Goal: Task Accomplishment & Management: Manage account settings

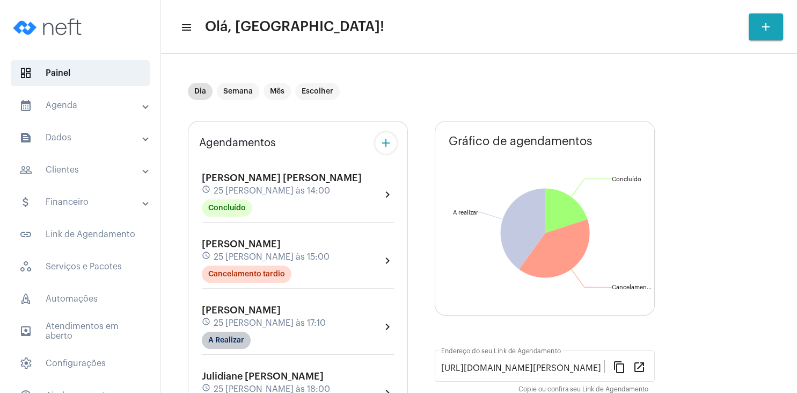
scroll to position [103, 0]
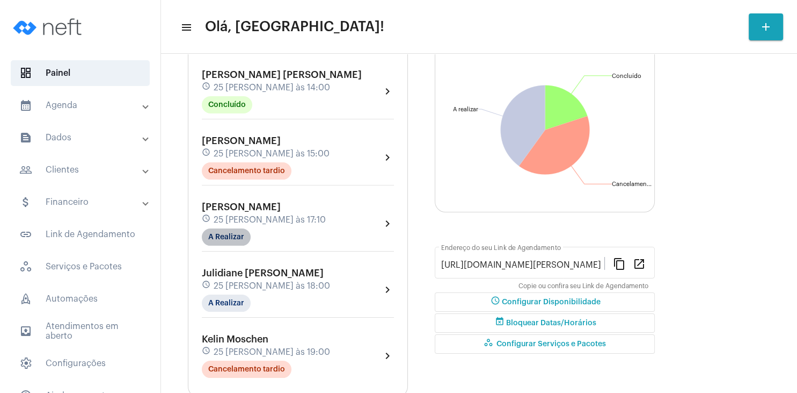
click at [241, 239] on mat-chip "A Realizar" at bounding box center [226, 236] width 49 height 17
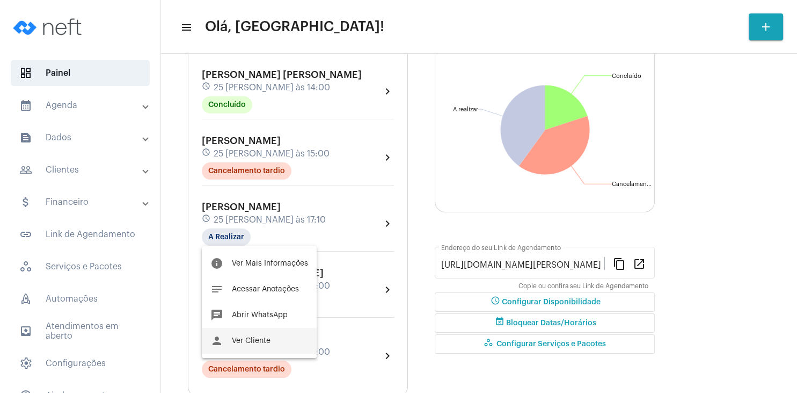
click at [249, 341] on span "Ver Cliente" at bounding box center [251, 341] width 39 height 8
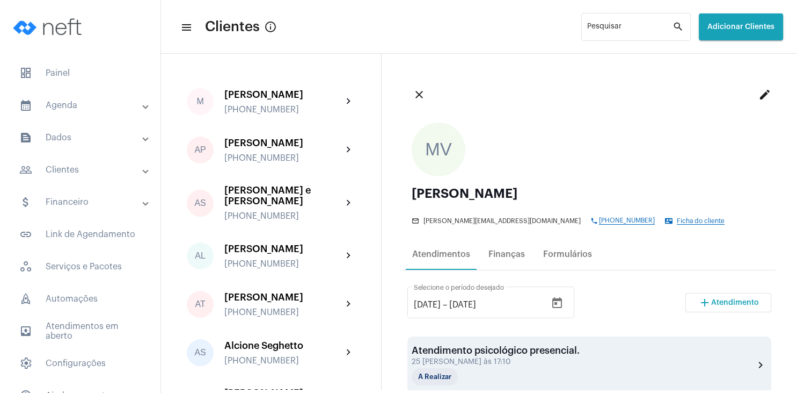
scroll to position [155, 0]
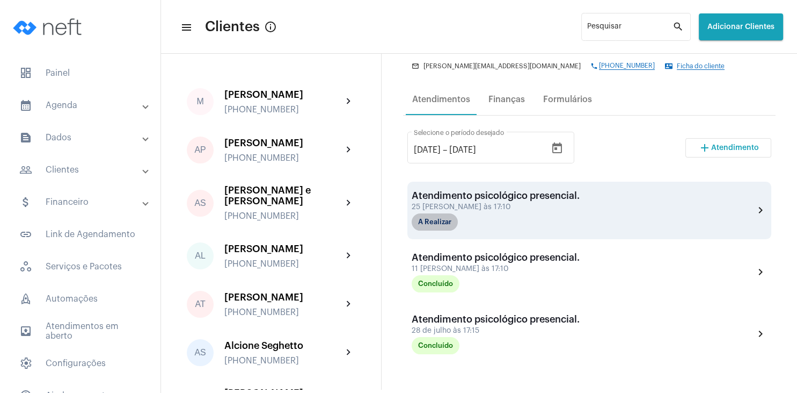
click at [444, 219] on mat-chip "A Realizar" at bounding box center [435, 221] width 46 height 17
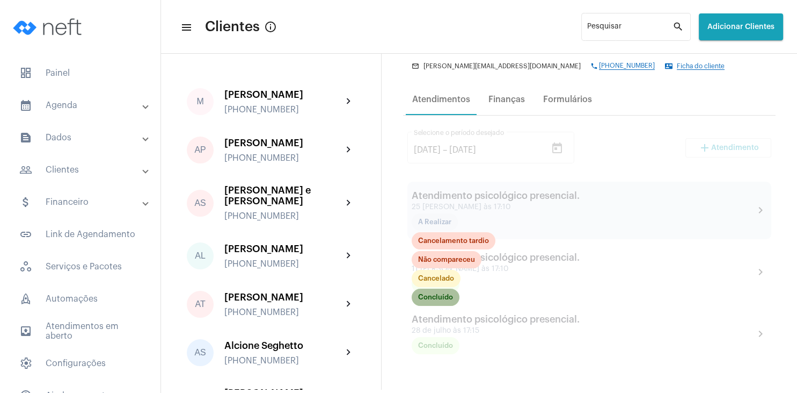
click at [448, 301] on mat-chip "Concluído" at bounding box center [436, 296] width 48 height 17
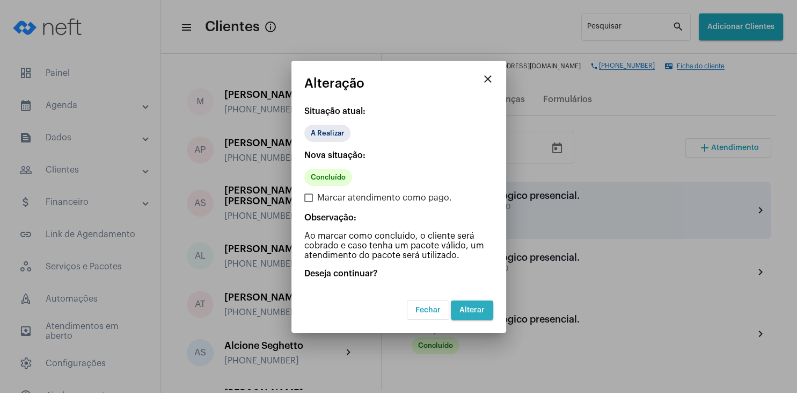
click at [477, 306] on span "Alterar" at bounding box center [472, 310] width 25 height 8
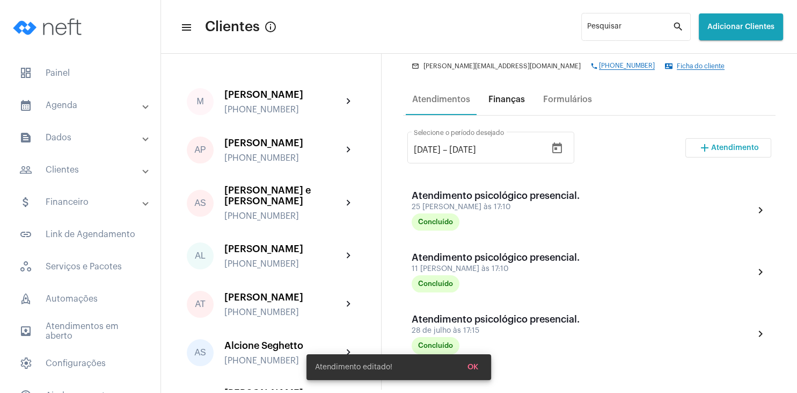
click at [515, 95] on div "Finanças" at bounding box center [506, 99] width 49 height 26
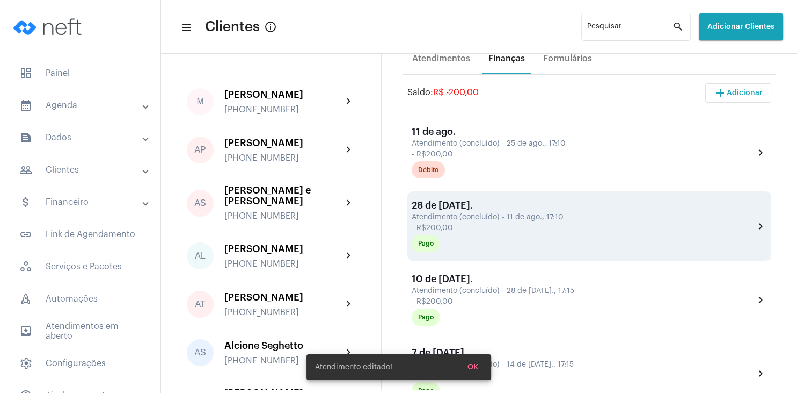
scroll to position [206, 0]
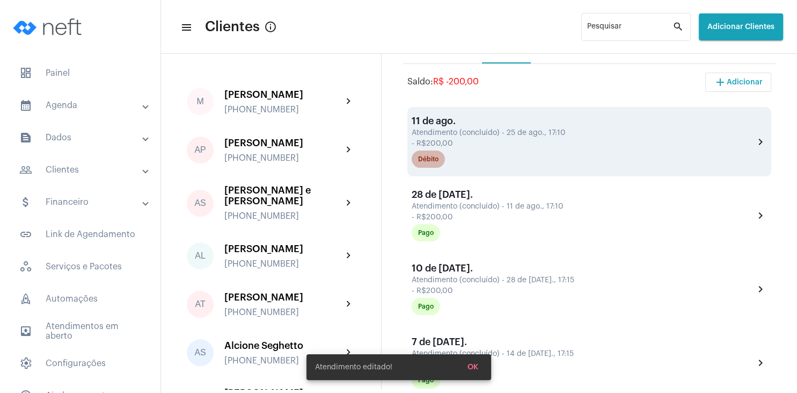
click at [437, 159] on div "Débito" at bounding box center [428, 159] width 20 height 7
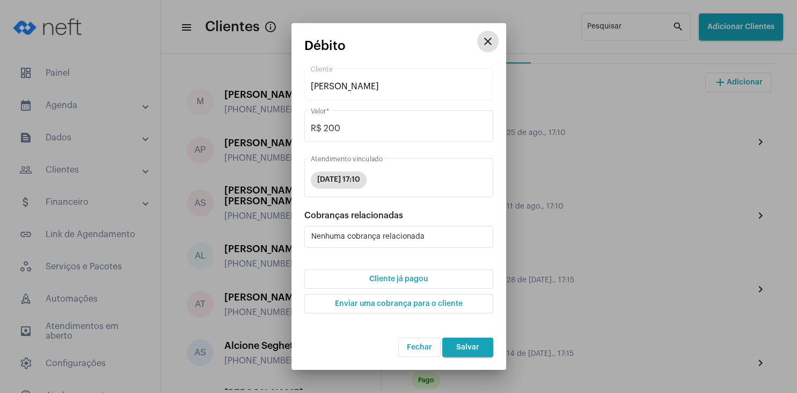
click at [396, 280] on span "Cliente já pagou" at bounding box center [398, 279] width 59 height 8
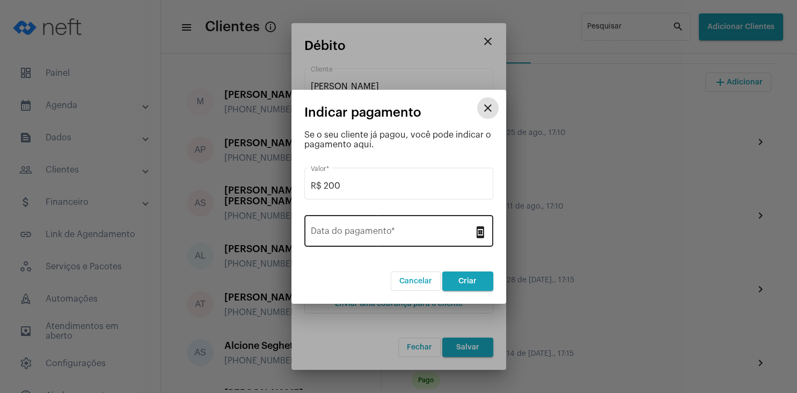
click at [394, 231] on input "Data do pagamento *" at bounding box center [392, 233] width 163 height 10
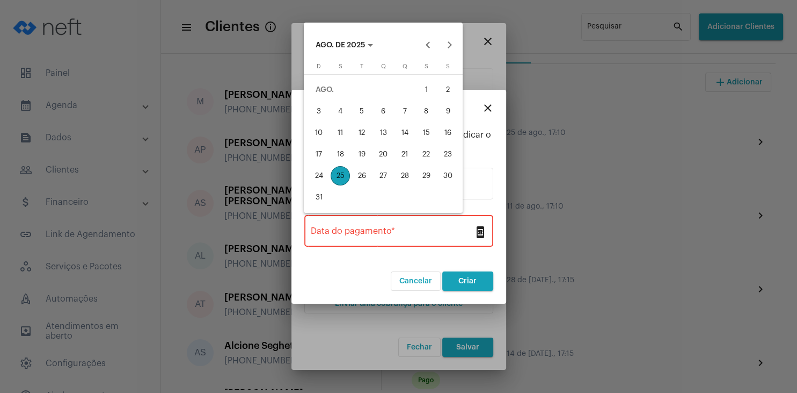
click at [340, 177] on div "25" at bounding box center [340, 175] width 19 height 19
type input "[DATE]"
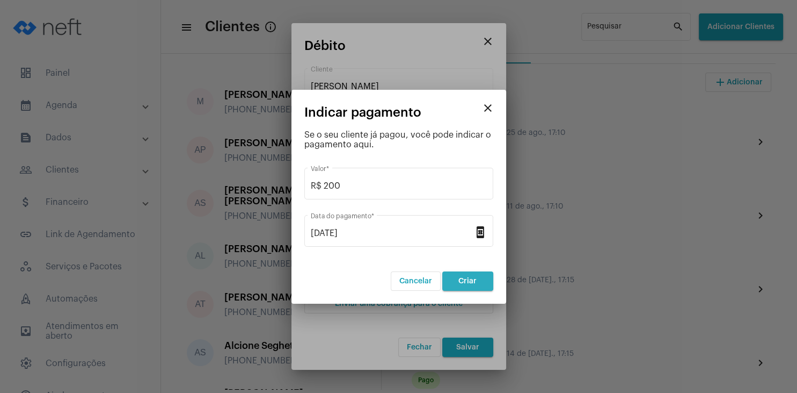
click at [464, 275] on button "Criar" at bounding box center [467, 280] width 51 height 19
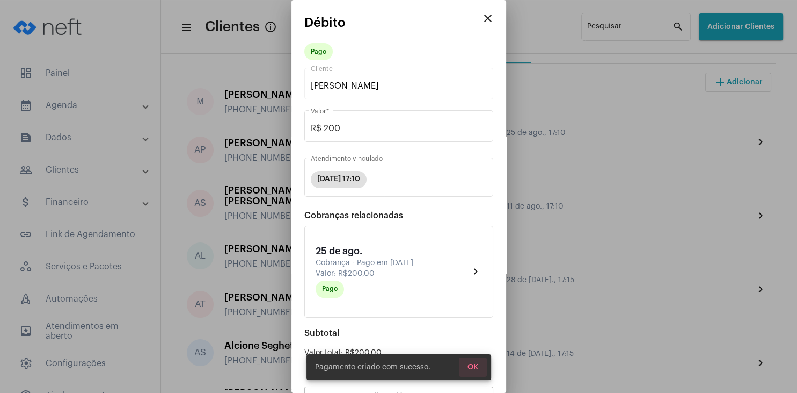
click at [471, 372] on button "OK" at bounding box center [473, 366] width 28 height 19
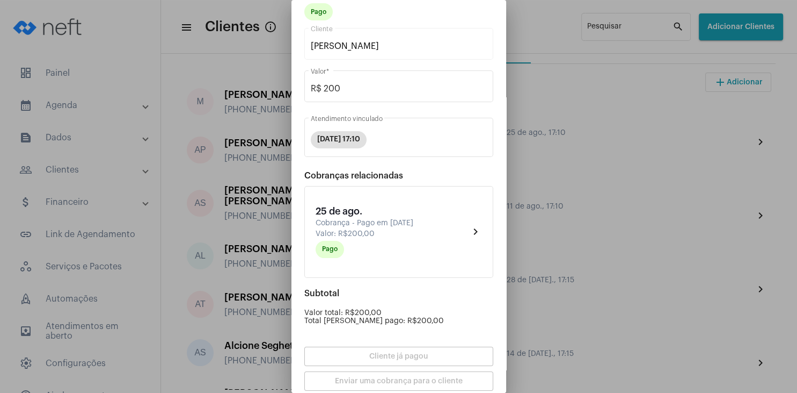
scroll to position [94, 0]
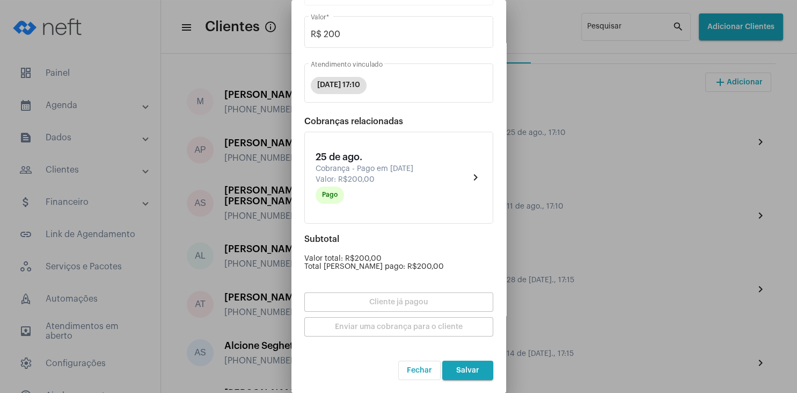
click at [469, 369] on span "Salvar" at bounding box center [467, 370] width 23 height 8
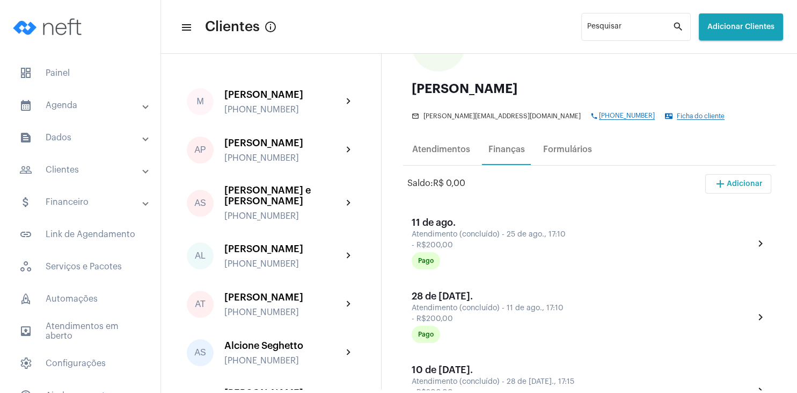
scroll to position [103, 0]
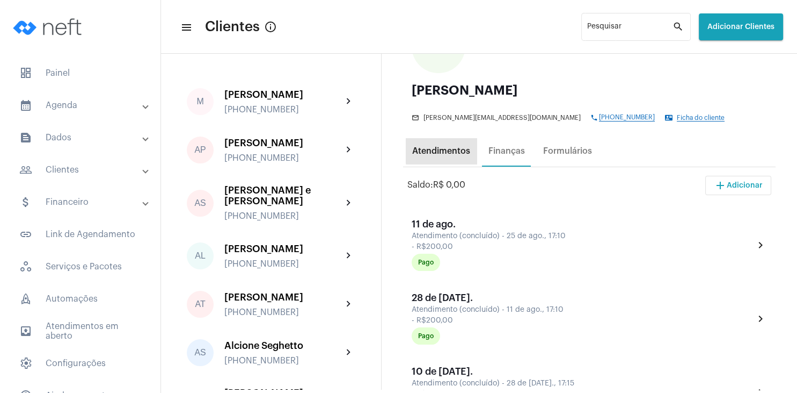
click at [443, 151] on div "Atendimentos" at bounding box center [441, 151] width 58 height 10
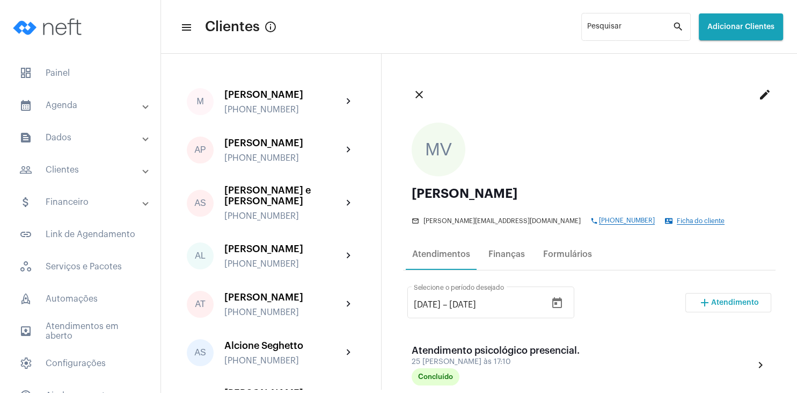
click at [729, 304] on span "Atendimento" at bounding box center [735, 303] width 48 height 8
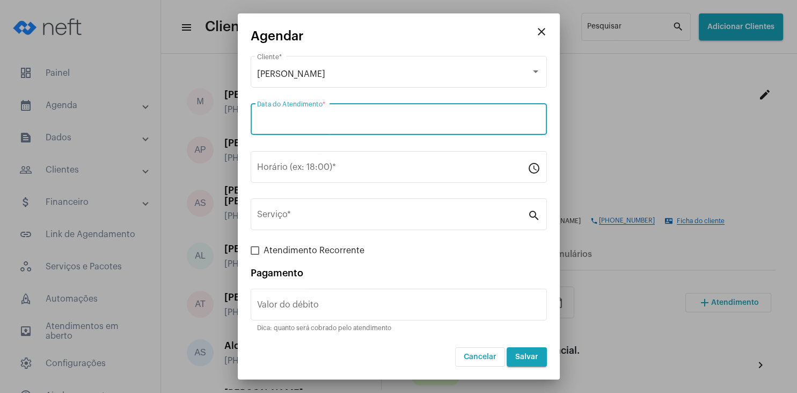
click at [319, 118] on input "Data do Atendimento *" at bounding box center [399, 122] width 284 height 10
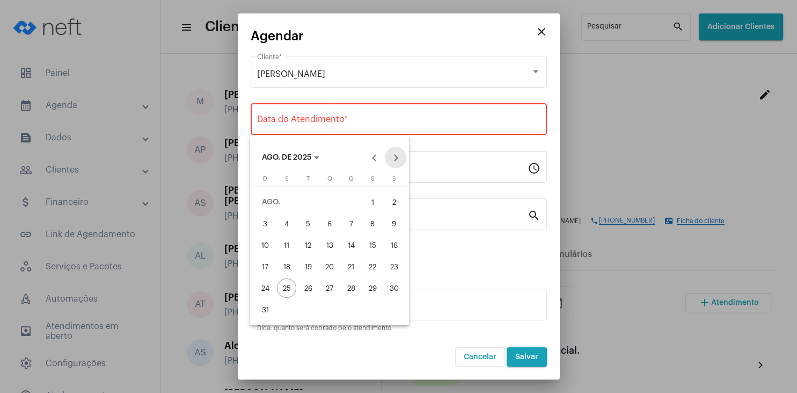
click at [396, 159] on button "Next month" at bounding box center [395, 157] width 21 height 21
click at [288, 248] on div "8" at bounding box center [286, 244] width 19 height 19
type input "[DATE]"
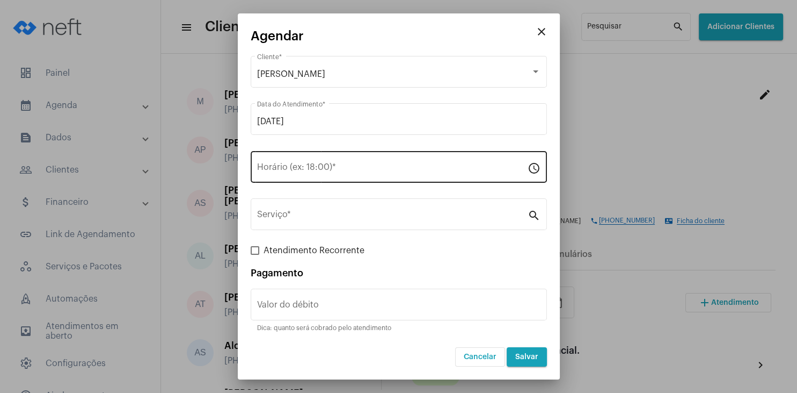
click at [287, 160] on div "Horário (ex: 18:00) *" at bounding box center [392, 166] width 271 height 34
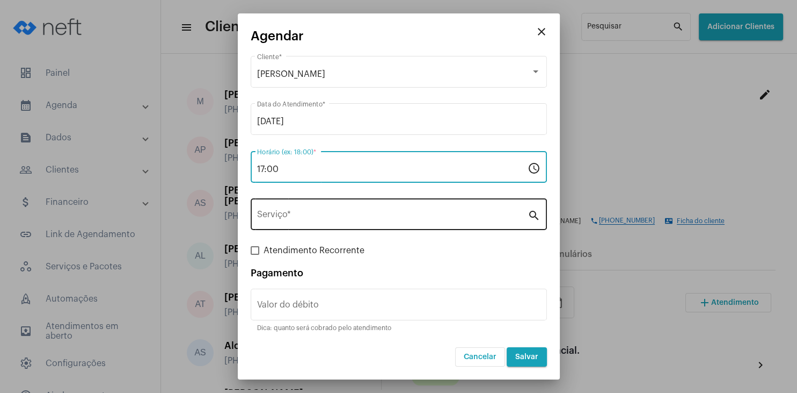
type input "17:00"
click at [293, 218] on input "Serviço *" at bounding box center [392, 217] width 271 height 10
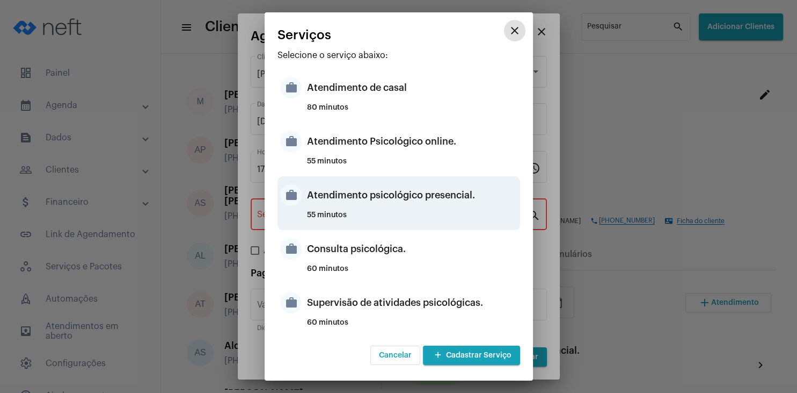
click at [445, 204] on div "Atendimento psicológico presencial." at bounding box center [412, 195] width 210 height 32
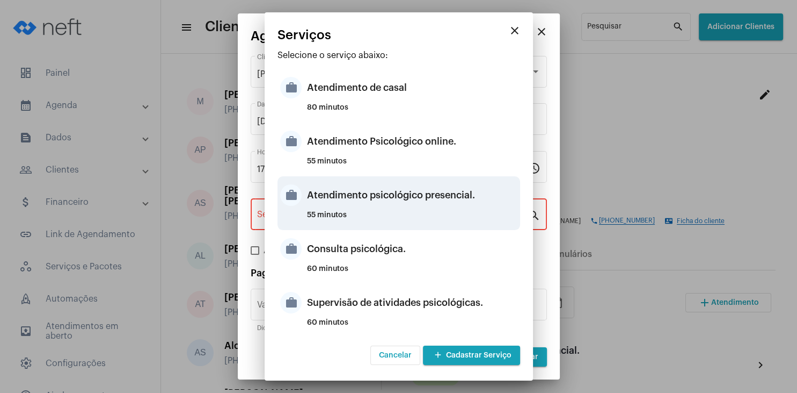
type input "Atendimento psicológico presencial."
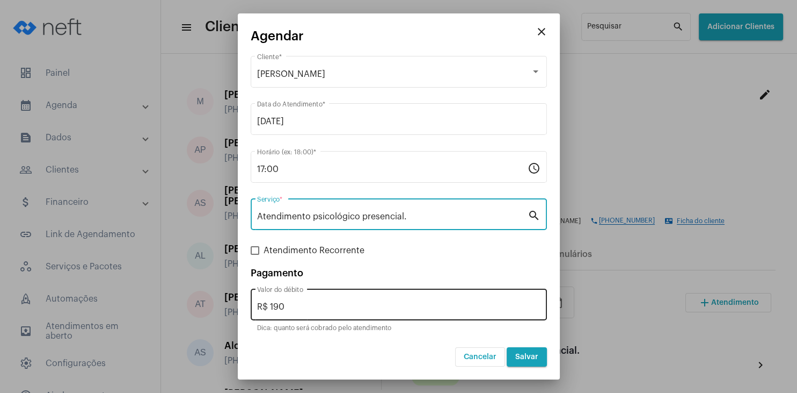
click at [326, 310] on input "R$ 190" at bounding box center [399, 307] width 284 height 10
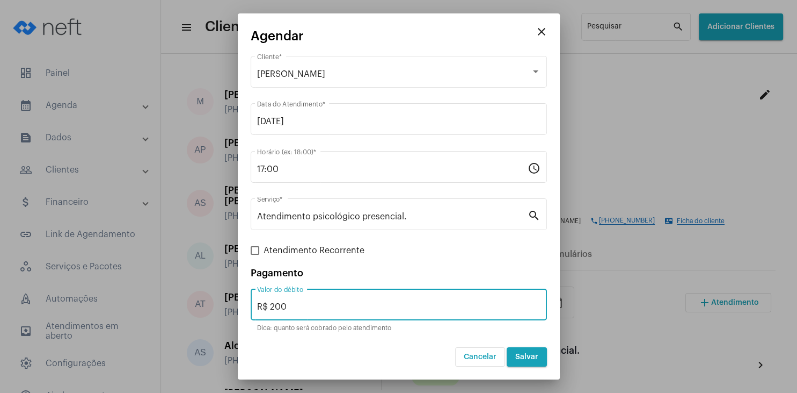
type input "R$ 200"
click at [527, 352] on button "Salvar" at bounding box center [527, 356] width 40 height 19
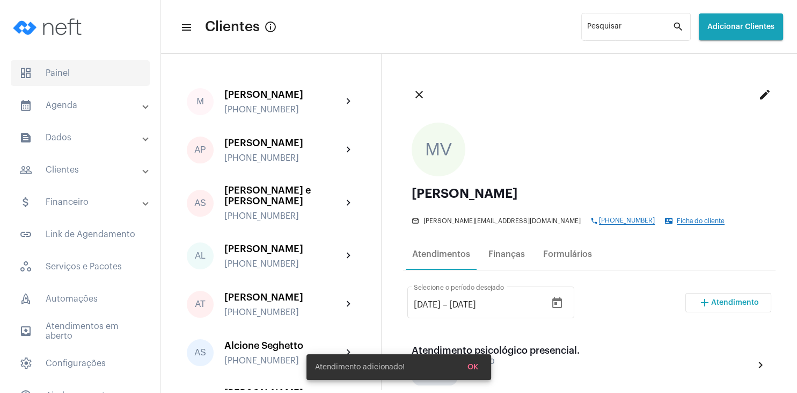
click at [88, 69] on span "dashboard Painel" at bounding box center [80, 73] width 139 height 26
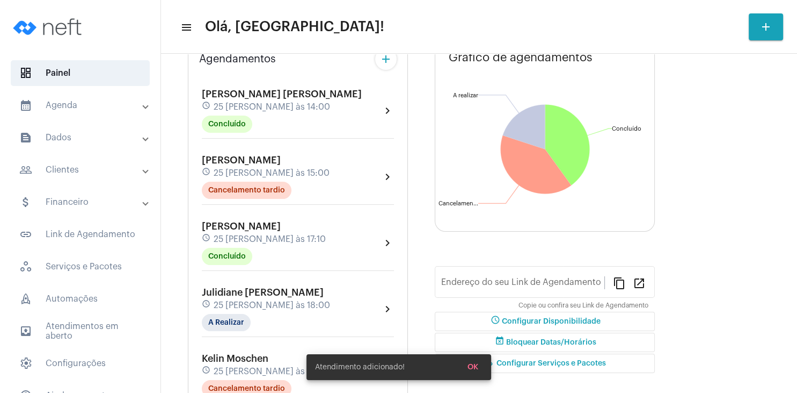
type input "[URL][DOMAIN_NAME][PERSON_NAME]"
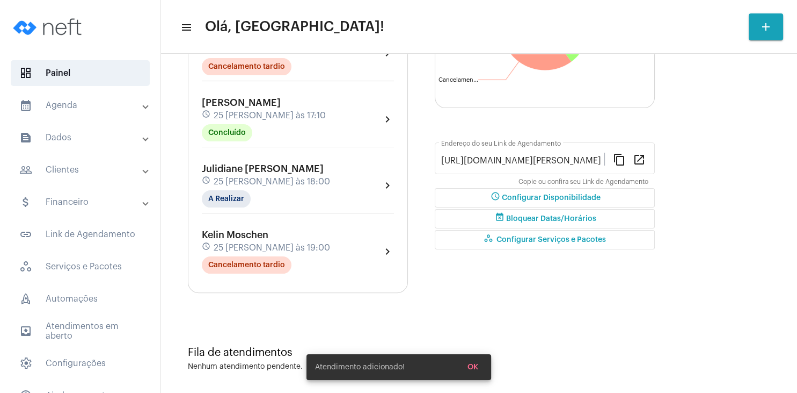
scroll to position [213, 0]
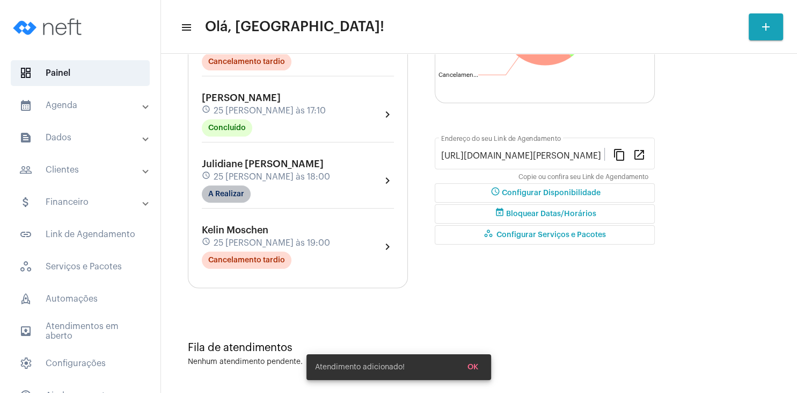
click at [243, 192] on mat-chip "A Realizar" at bounding box center [226, 193] width 49 height 17
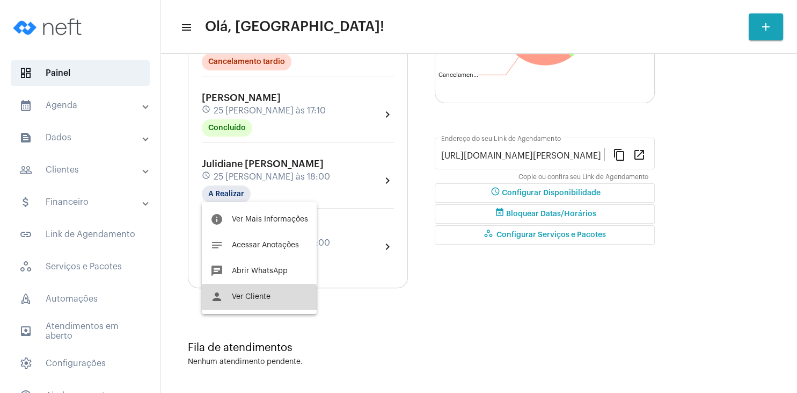
click at [249, 301] on button "person Ver Cliente" at bounding box center [259, 297] width 115 height 26
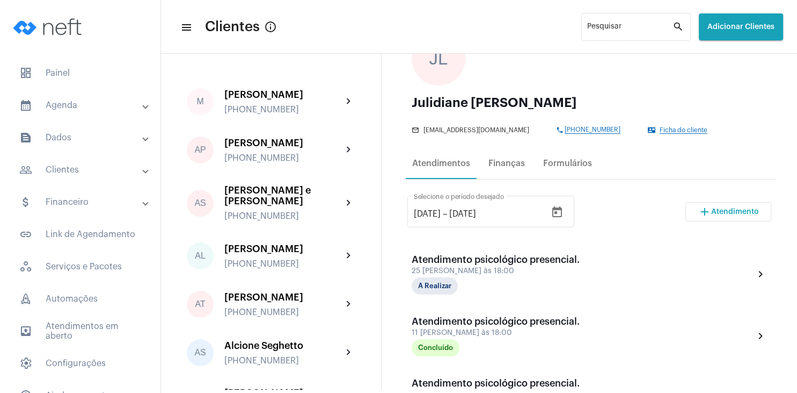
scroll to position [103, 0]
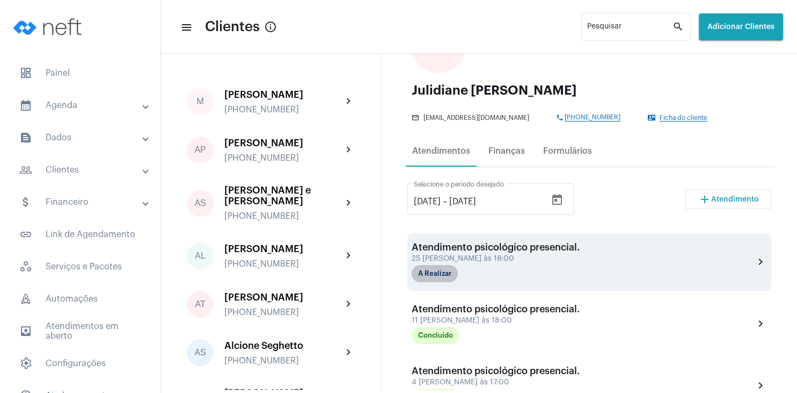
click at [441, 275] on mat-chip "A Realizar" at bounding box center [435, 273] width 46 height 17
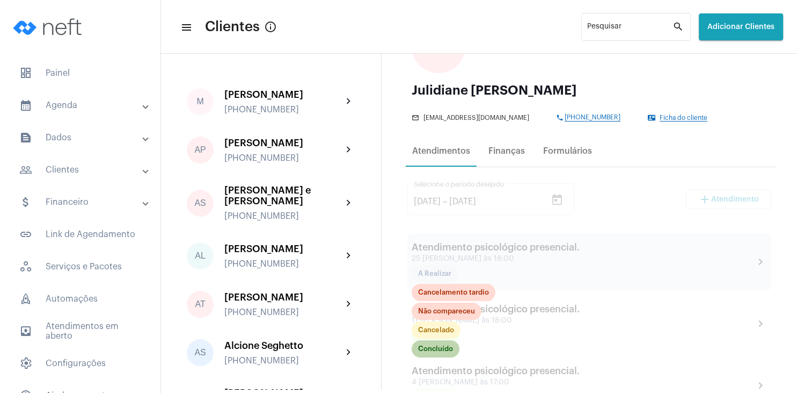
click at [437, 353] on mat-chip "Concluído" at bounding box center [436, 348] width 48 height 17
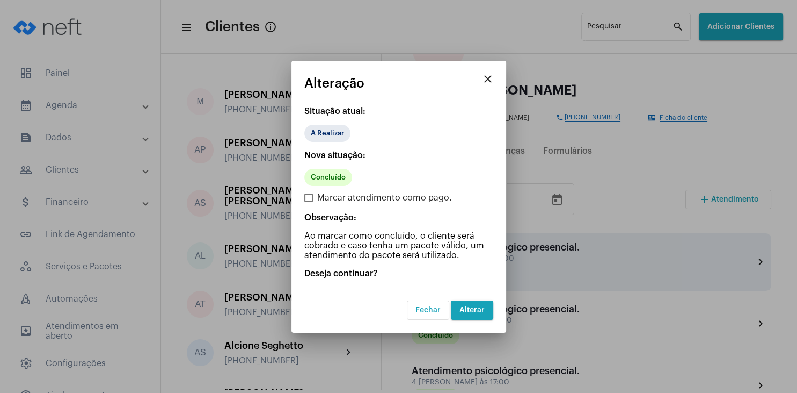
click at [471, 313] on button "Alterar" at bounding box center [472, 309] width 42 height 19
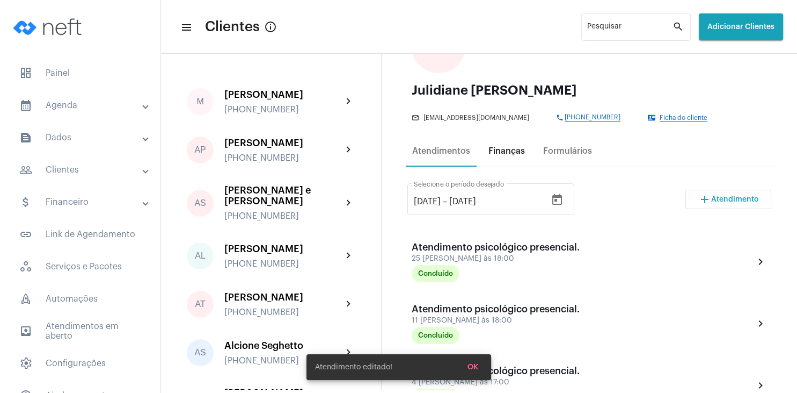
click at [506, 151] on div "Finanças" at bounding box center [507, 151] width 37 height 10
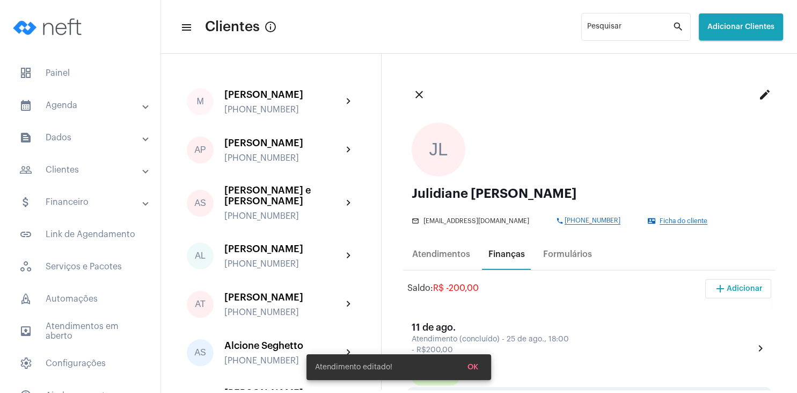
scroll to position [155, 0]
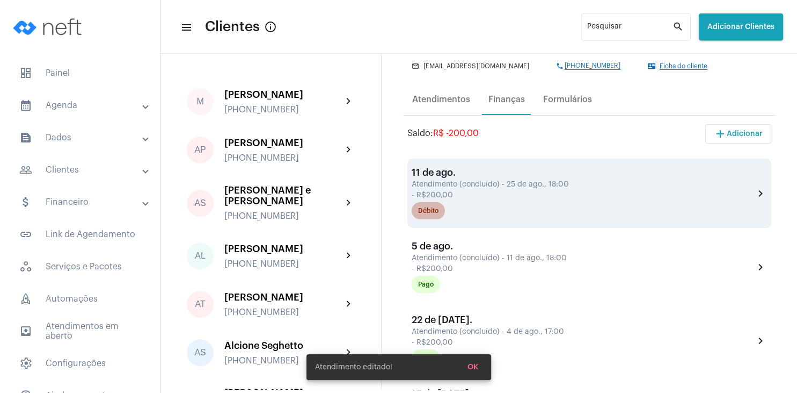
click at [430, 209] on div "Débito" at bounding box center [428, 210] width 20 height 7
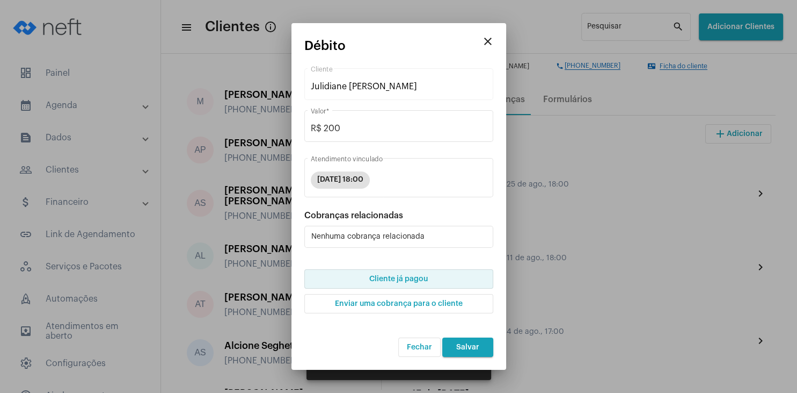
click at [416, 278] on span "Cliente já pagou" at bounding box center [398, 279] width 59 height 8
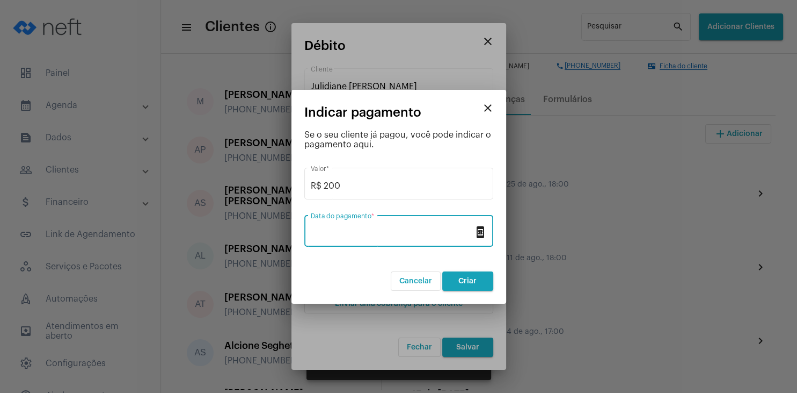
click at [379, 233] on input "Data do pagamento *" at bounding box center [392, 233] width 163 height 10
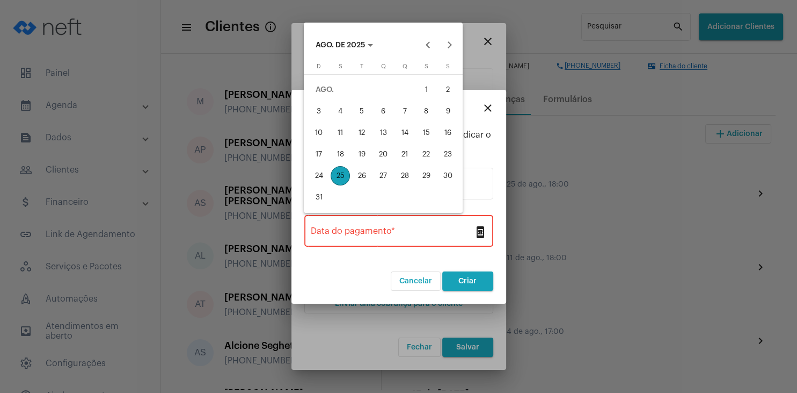
click at [347, 180] on div "25" at bounding box center [340, 175] width 19 height 19
type input "[DATE]"
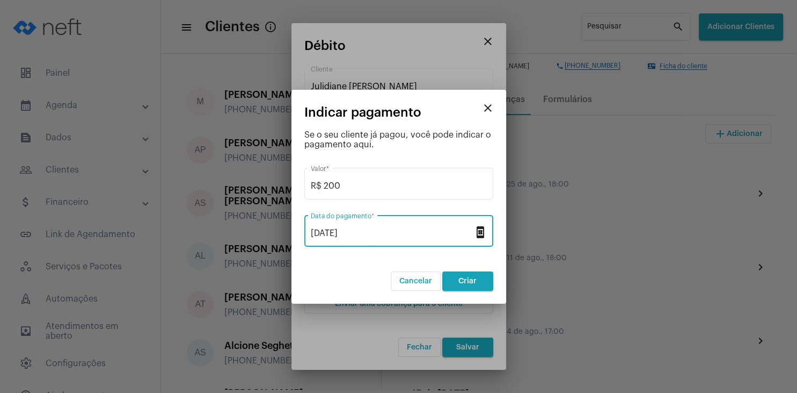
click at [462, 282] on span "Criar" at bounding box center [468, 281] width 18 height 8
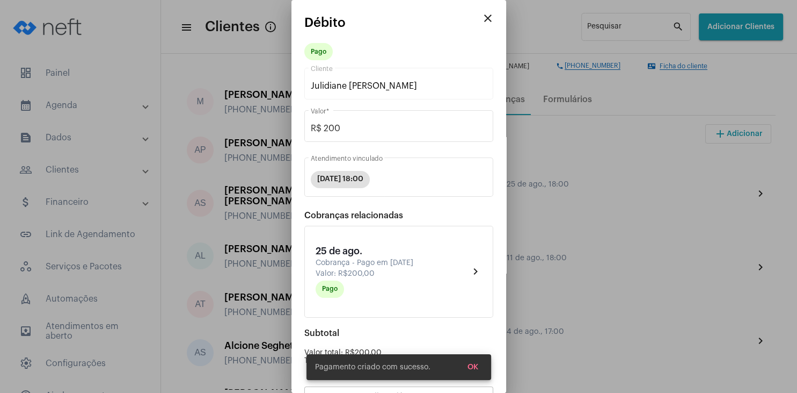
click at [474, 371] on button "OK" at bounding box center [473, 366] width 28 height 19
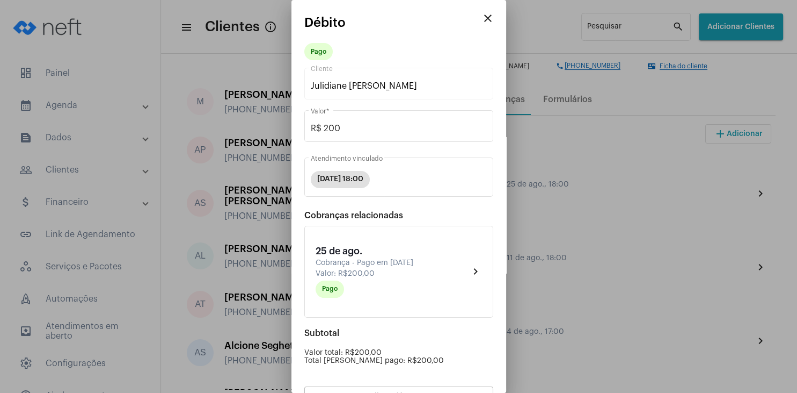
scroll to position [94, 0]
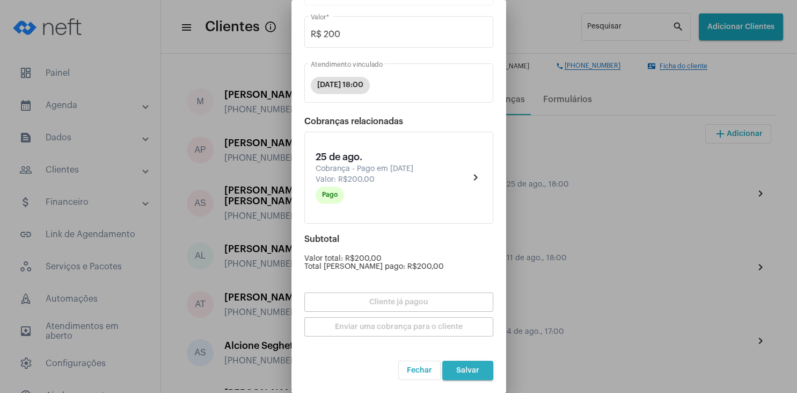
click at [462, 375] on button "Salvar" at bounding box center [467, 369] width 51 height 19
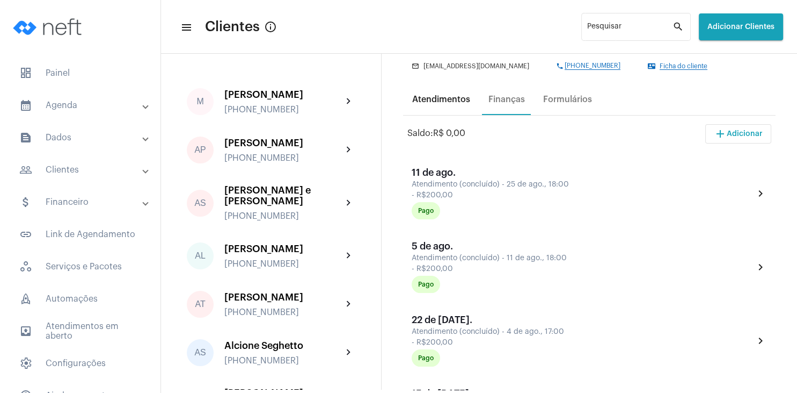
click at [440, 102] on div "Atendimentos" at bounding box center [441, 100] width 58 height 10
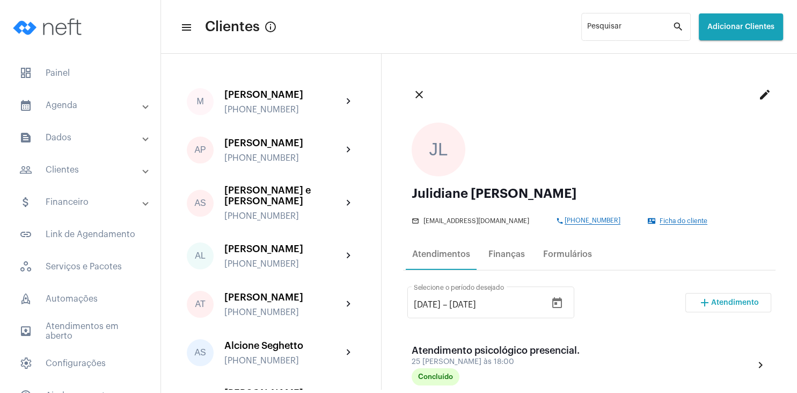
click at [721, 306] on button "add Atendimento" at bounding box center [729, 302] width 86 height 19
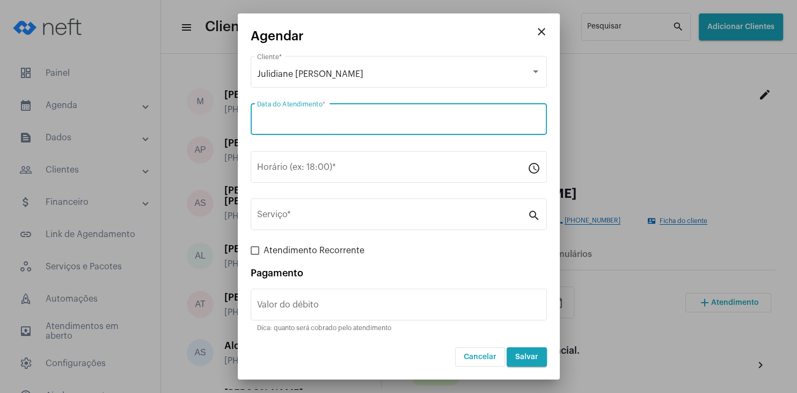
click at [289, 126] on input "Data do Atendimento *" at bounding box center [399, 122] width 284 height 10
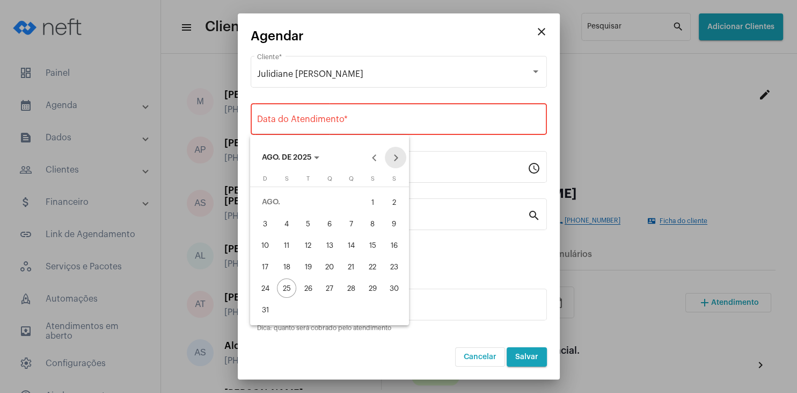
click at [394, 156] on button "Next month" at bounding box center [395, 157] width 21 height 21
click at [289, 221] on div "1" at bounding box center [286, 223] width 19 height 19
type input "[DATE]"
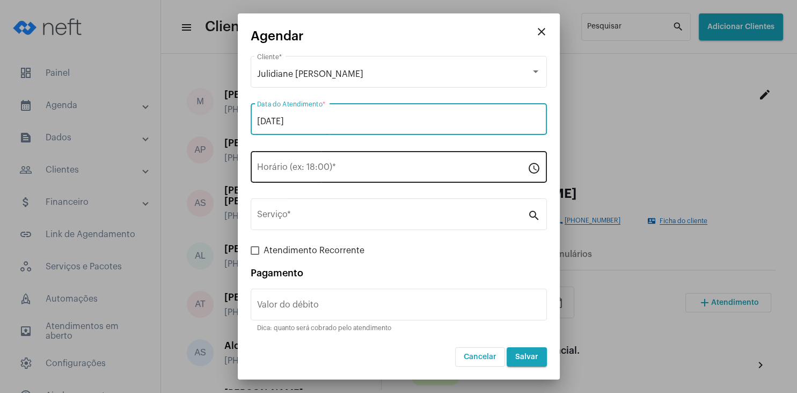
click at [279, 170] on input "Horário (ex: 18:00) *" at bounding box center [392, 169] width 271 height 10
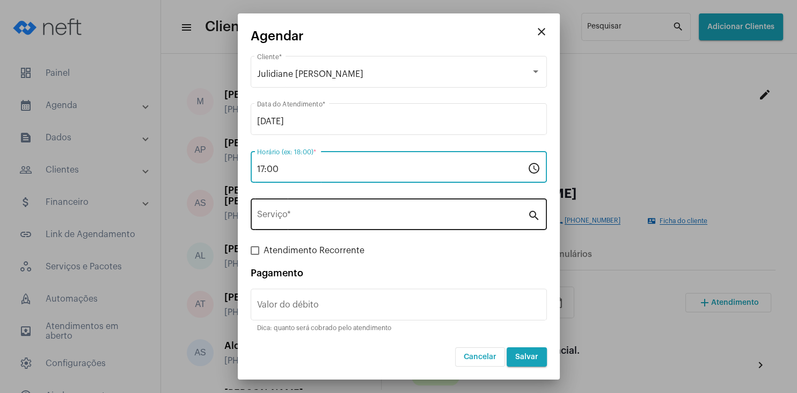
type input "17:00"
click at [279, 214] on input "Serviço *" at bounding box center [392, 217] width 271 height 10
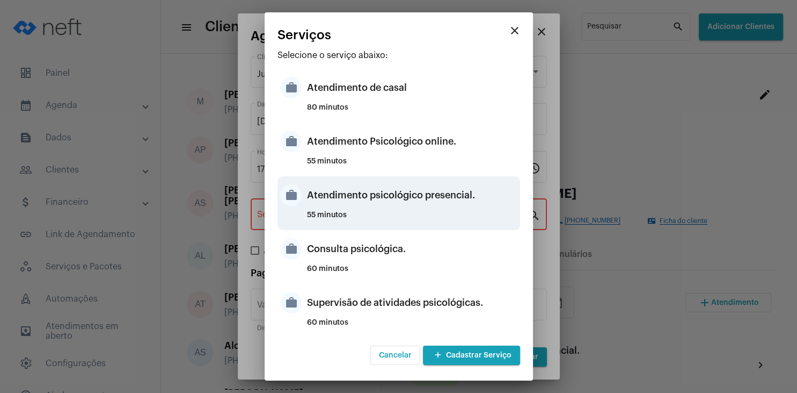
click at [410, 205] on div "Atendimento psicológico presencial." at bounding box center [412, 195] width 210 height 32
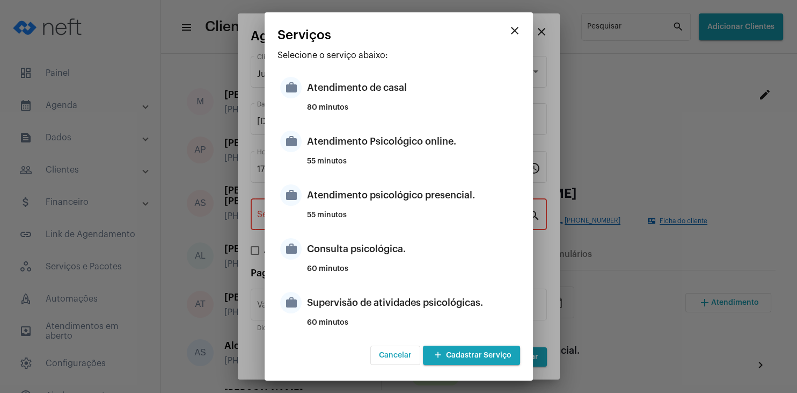
type input "Atendimento psicológico presencial."
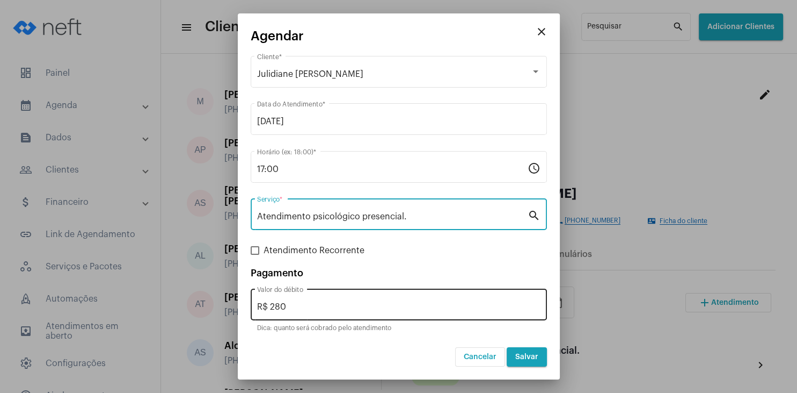
click at [352, 313] on div "R$ 280 Valor do débito" at bounding box center [399, 303] width 284 height 34
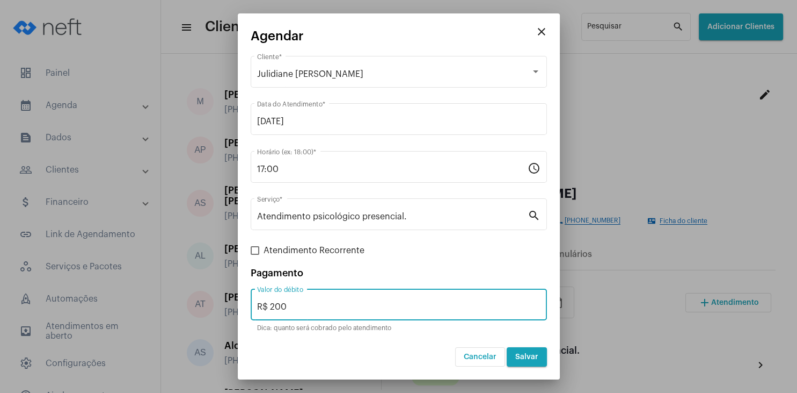
type input "R$ 200"
click at [530, 360] on span "Salvar" at bounding box center [526, 357] width 23 height 8
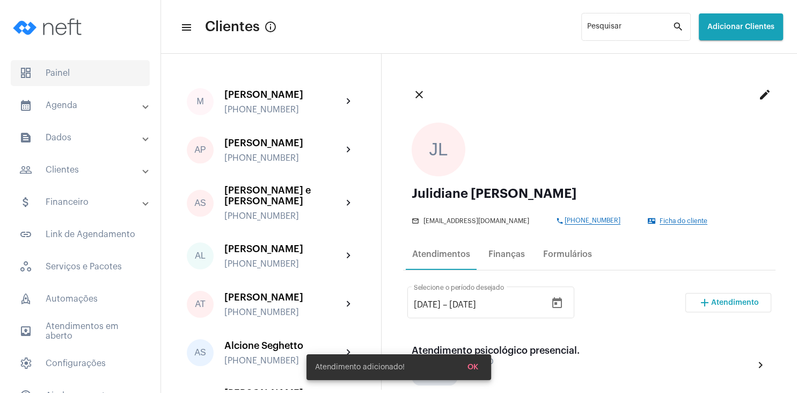
click at [59, 72] on span "dashboard Painel" at bounding box center [80, 73] width 139 height 26
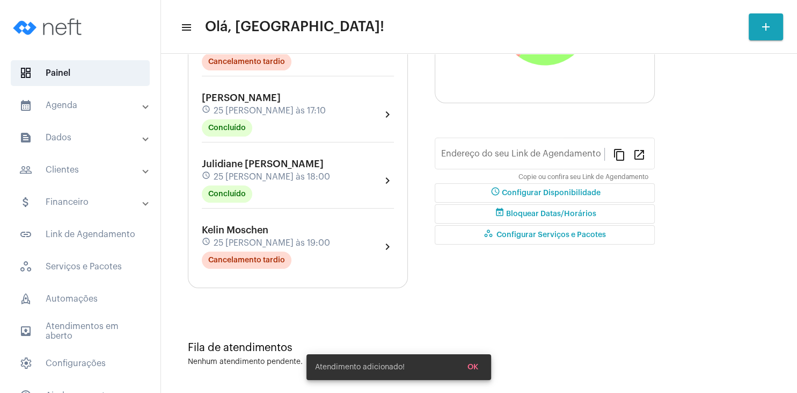
click at [243, 50] on div "schedule 25 [PERSON_NAME] às 15:00" at bounding box center [266, 45] width 128 height 12
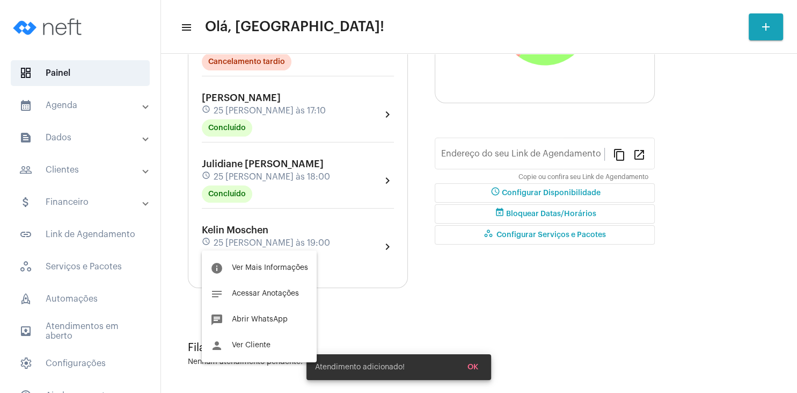
type input "[URL][DOMAIN_NAME][PERSON_NAME]"
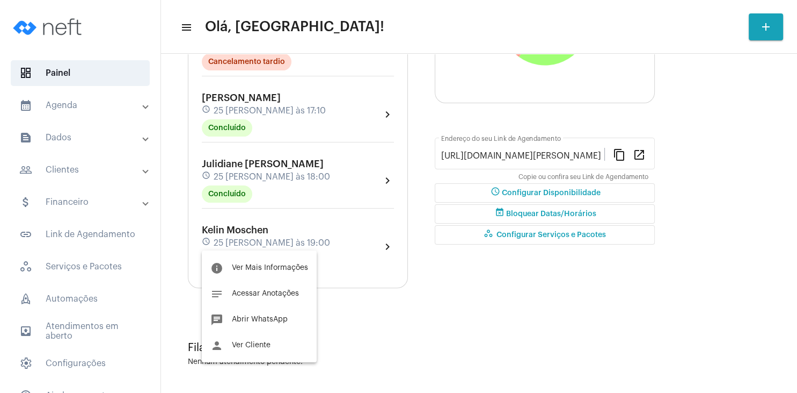
click at [263, 176] on div at bounding box center [398, 196] width 797 height 393
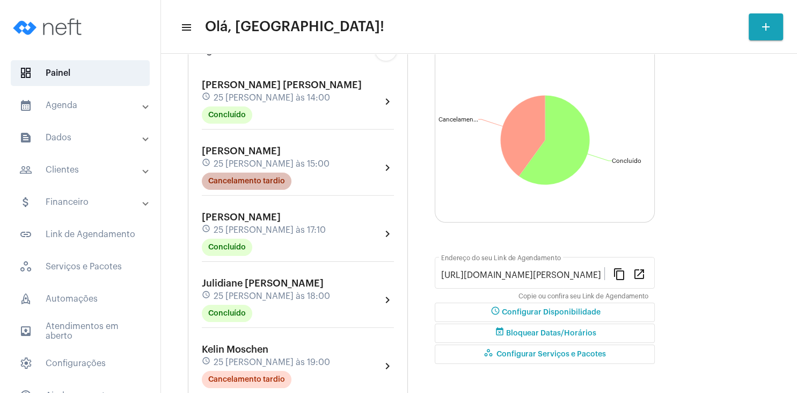
scroll to position [103, 0]
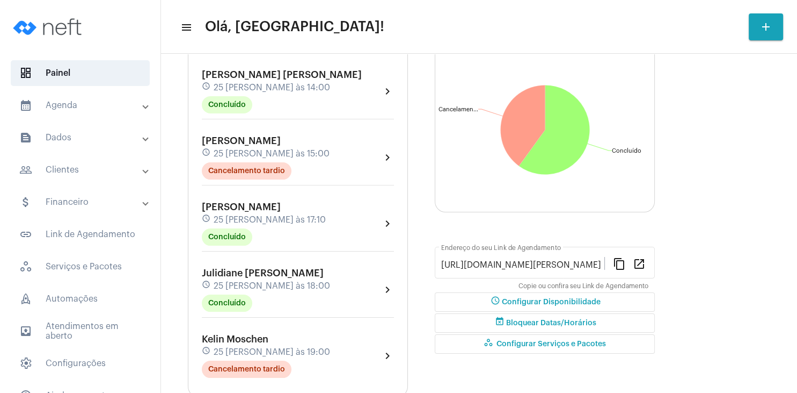
click at [229, 157] on span "25 [PERSON_NAME] às 15:00" at bounding box center [272, 154] width 116 height 10
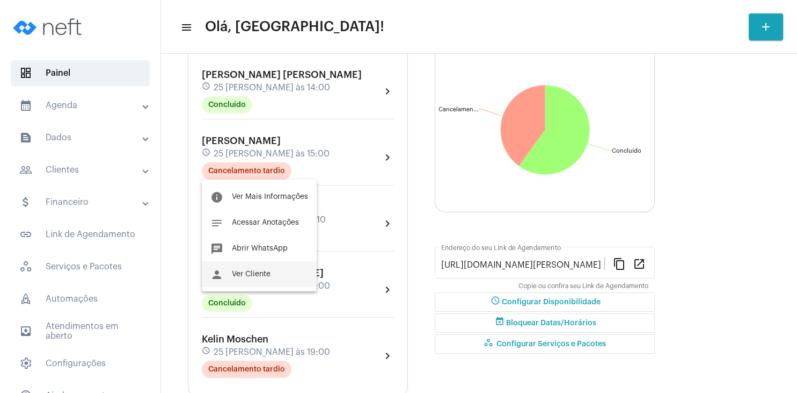
click at [255, 273] on span "Ver Cliente" at bounding box center [251, 274] width 39 height 8
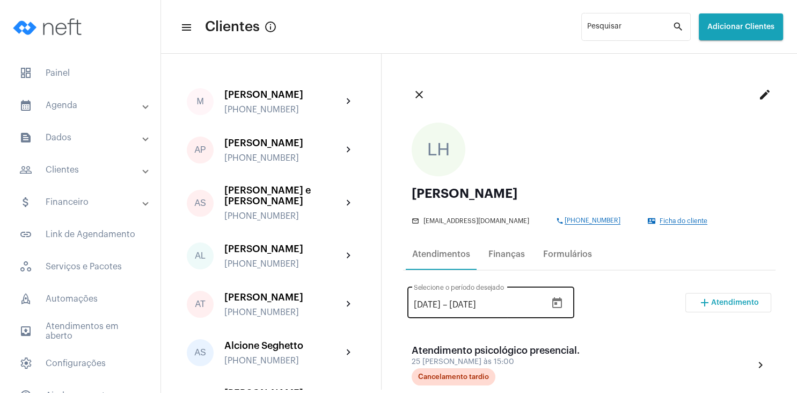
scroll to position [155, 0]
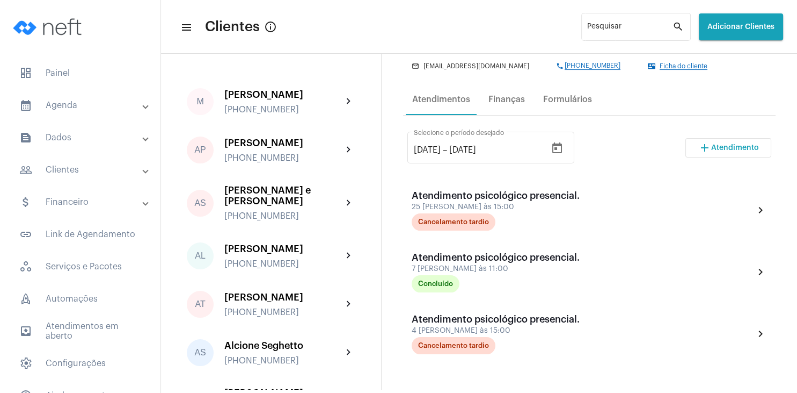
click at [717, 150] on span "Atendimento" at bounding box center [735, 148] width 48 height 8
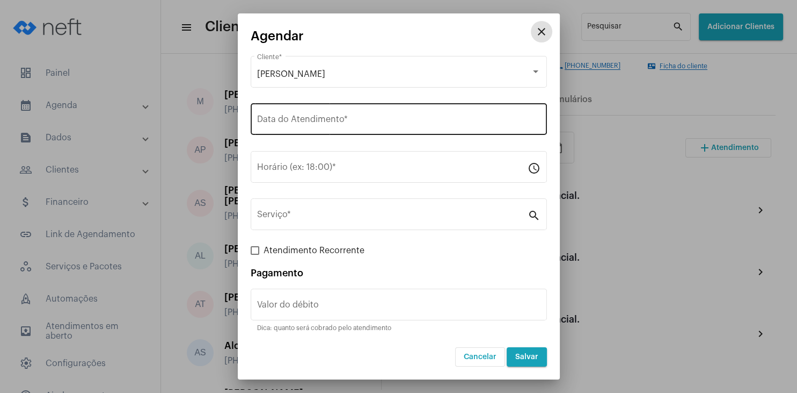
click at [258, 111] on div "Data do Atendimento *" at bounding box center [399, 118] width 284 height 34
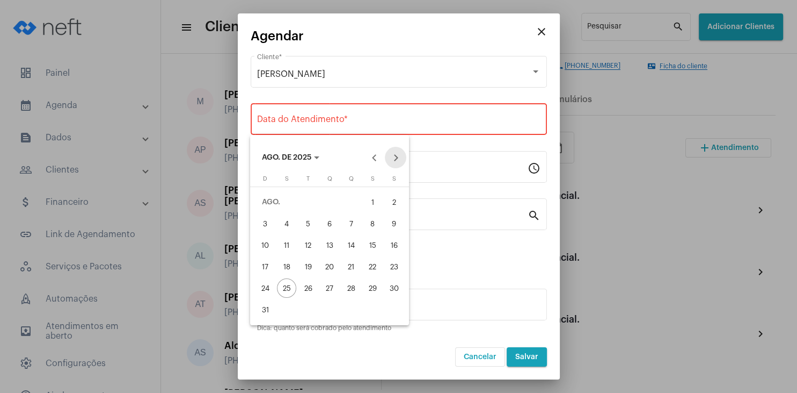
click at [400, 151] on button "Next month" at bounding box center [395, 157] width 21 height 21
click at [285, 226] on div "1" at bounding box center [286, 223] width 19 height 19
type input "[DATE]"
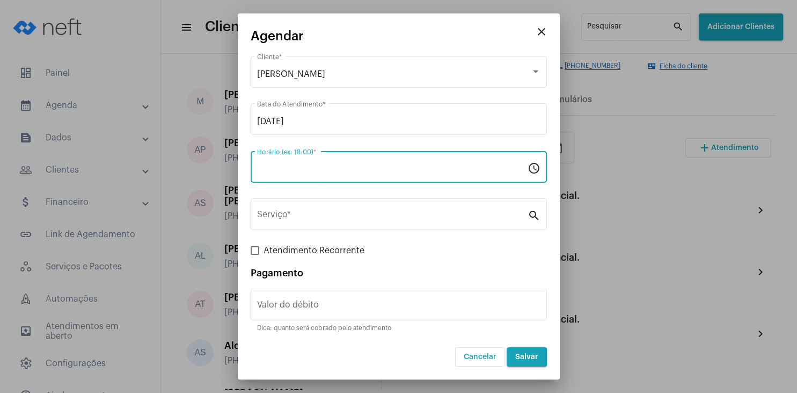
click at [284, 171] on input "Horário (ex: 18:00) *" at bounding box center [392, 169] width 271 height 10
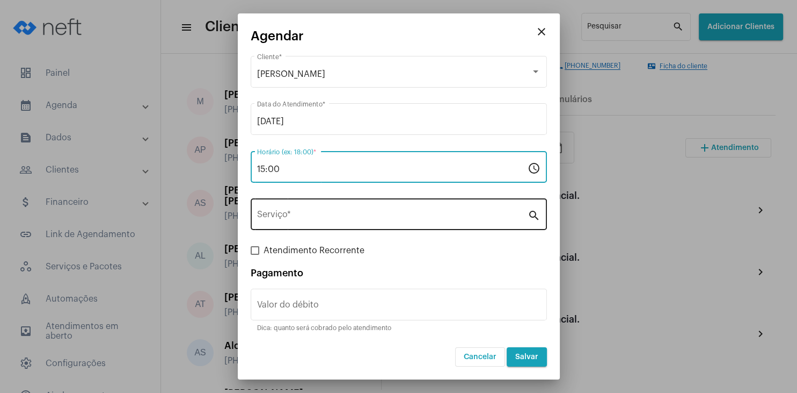
type input "15:00"
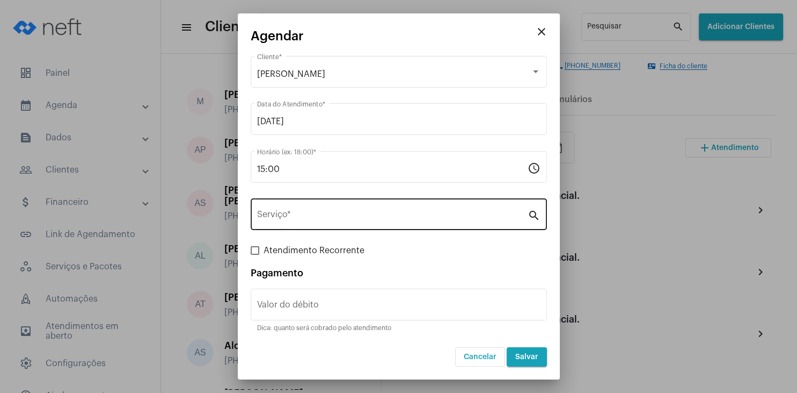
click at [284, 207] on div "Serviço *" at bounding box center [392, 213] width 271 height 34
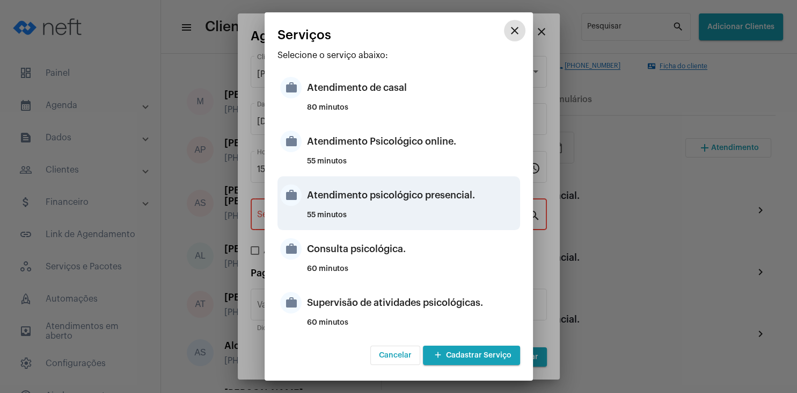
click at [418, 207] on div "Atendimento psicológico presencial." at bounding box center [412, 195] width 210 height 32
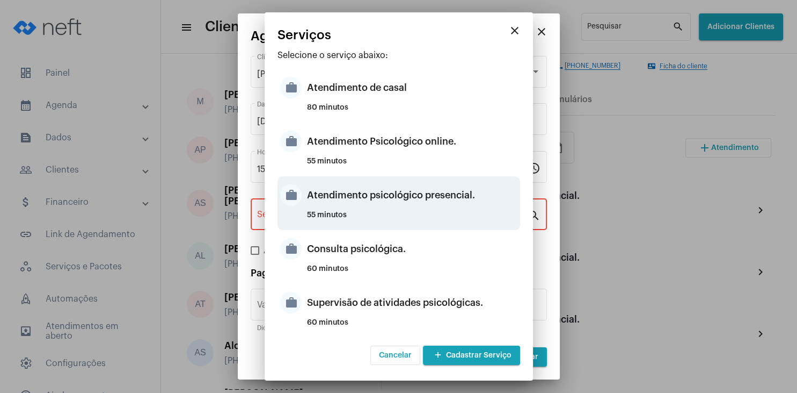
type input "Atendimento psicológico presencial."
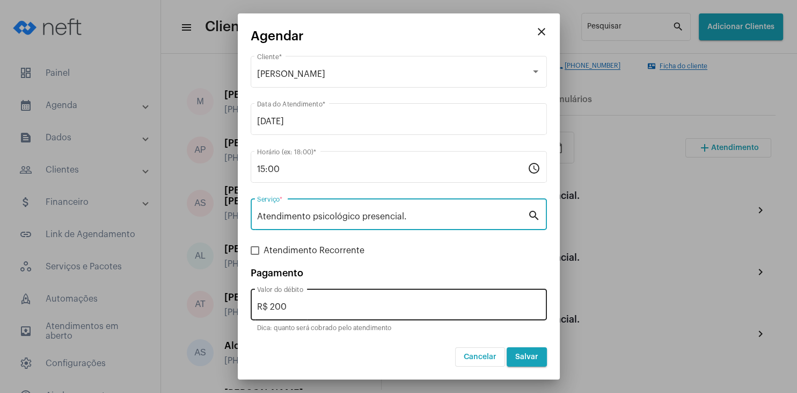
click at [332, 308] on input "R$ 200" at bounding box center [399, 307] width 284 height 10
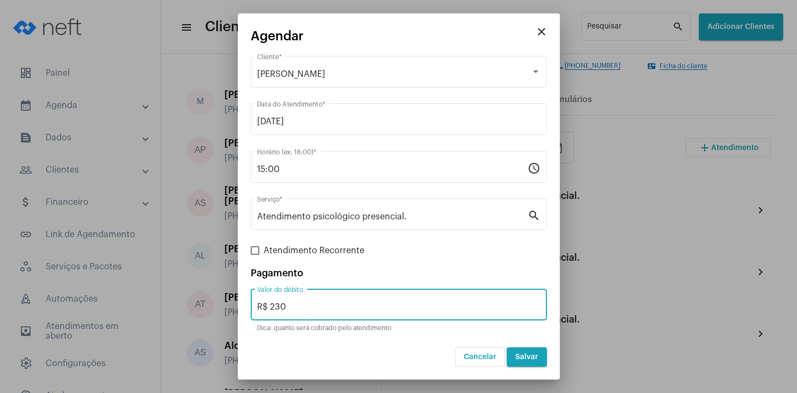
type input "R$ 230"
click at [540, 358] on button "Salvar" at bounding box center [527, 356] width 40 height 19
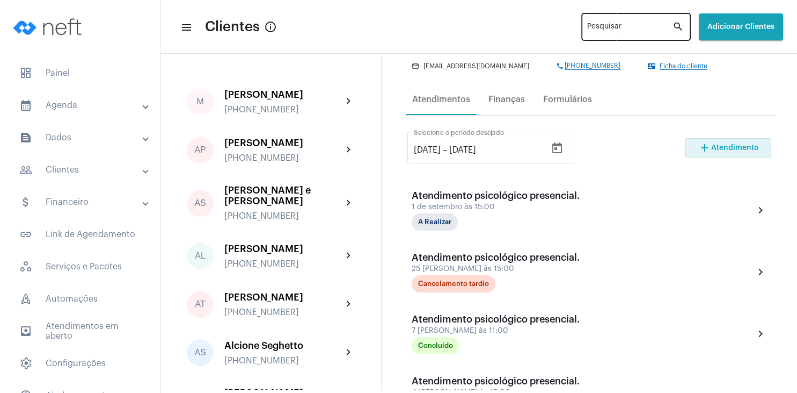
click at [587, 31] on input "Pesquisar" at bounding box center [629, 29] width 85 height 9
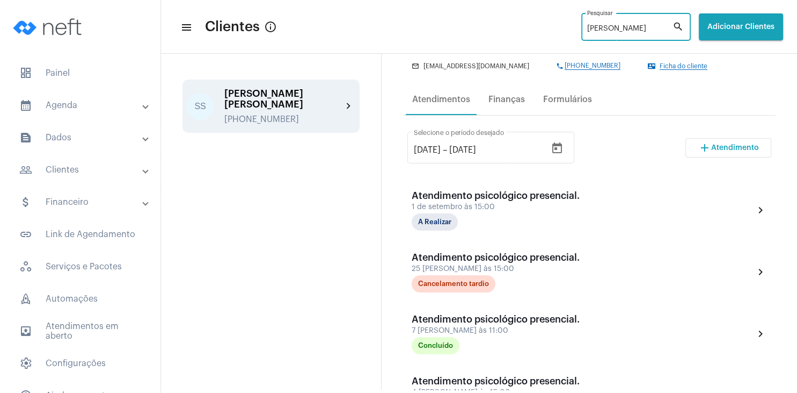
type input "[PERSON_NAME]"
click at [236, 115] on div "SS [PERSON_NAME] [PERSON_NAME] [PHONE_NUMBER] chevron_right" at bounding box center [271, 105] width 177 height 53
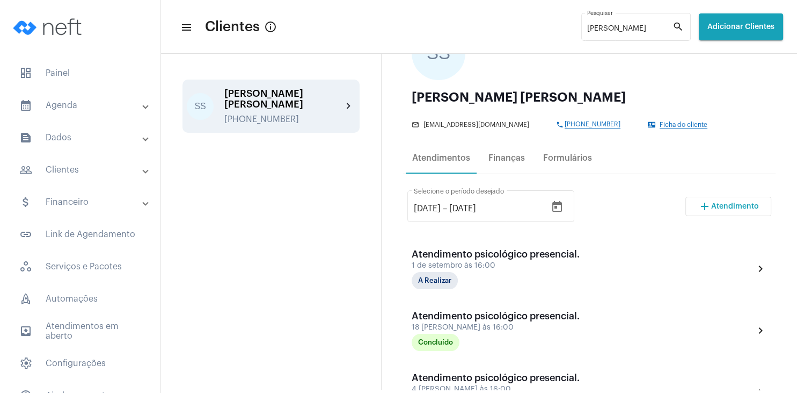
scroll to position [103, 0]
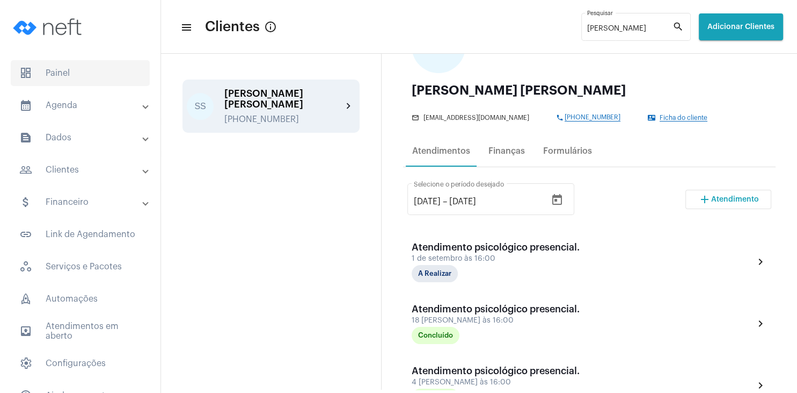
click at [67, 64] on span "dashboard Painel" at bounding box center [80, 73] width 139 height 26
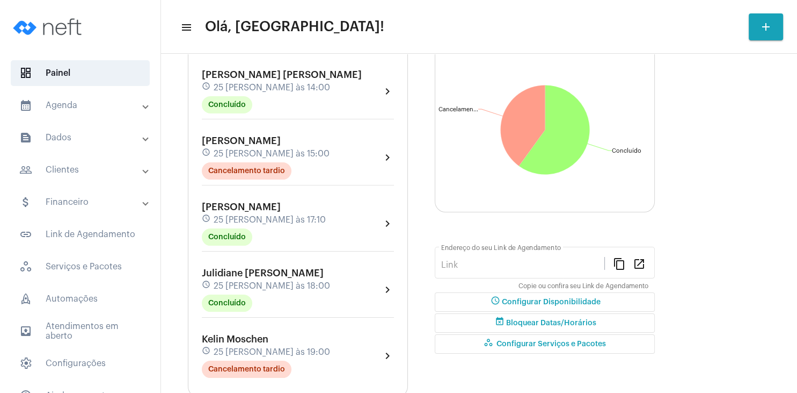
type input "[URL][DOMAIN_NAME][PERSON_NAME]"
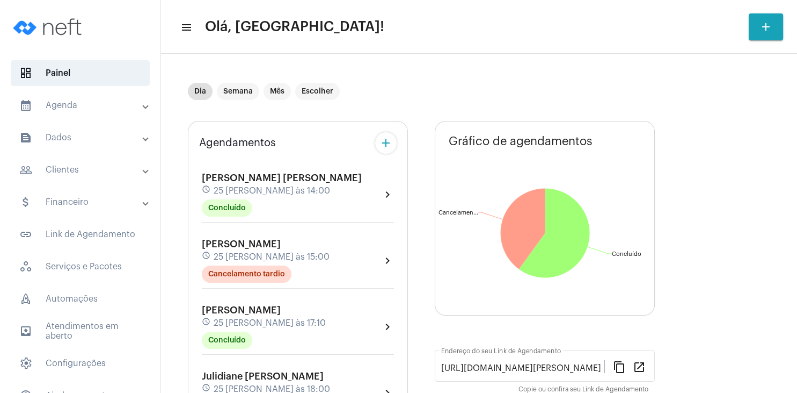
scroll to position [103, 0]
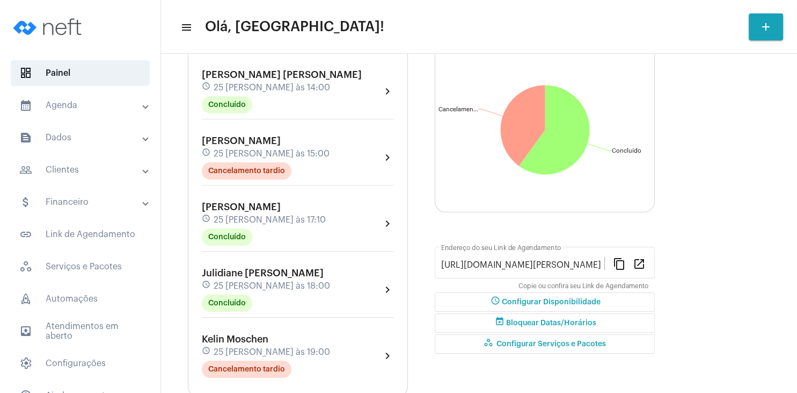
click at [532, 297] on button "schedule Configurar Disponibilidade" at bounding box center [545, 301] width 220 height 19
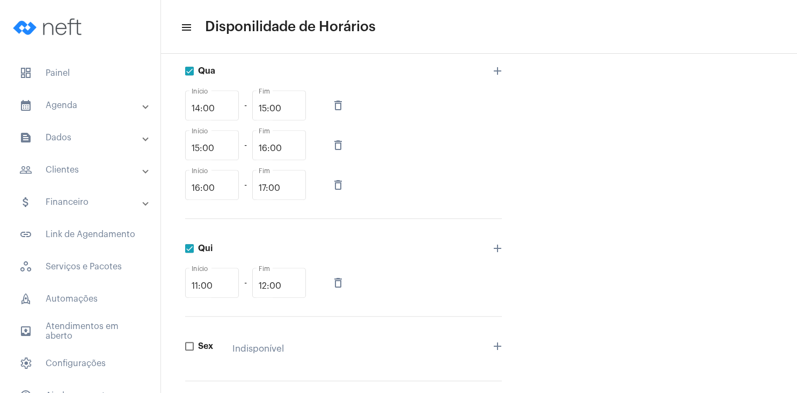
scroll to position [464, 0]
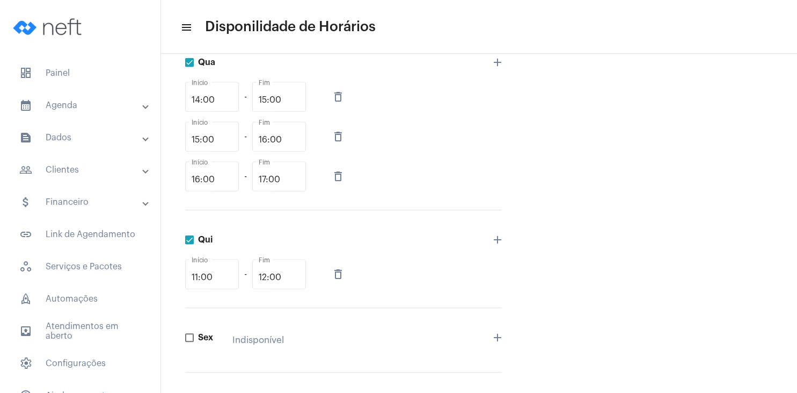
click at [343, 275] on mat-icon "delete_outline" at bounding box center [338, 273] width 13 height 13
checkbox input "false"
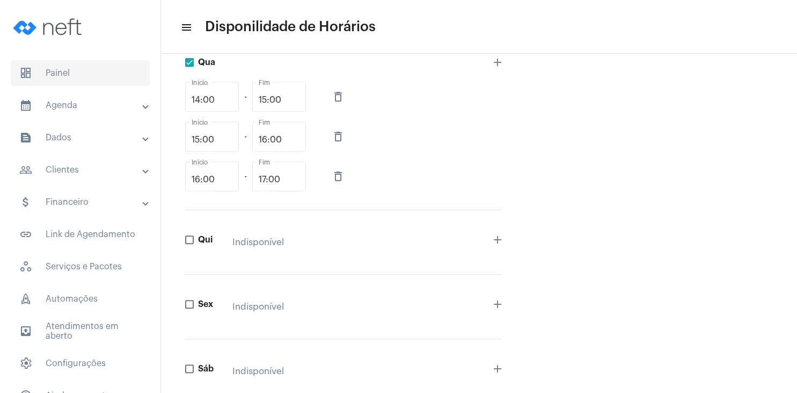
click at [70, 77] on span "dashboard Painel" at bounding box center [80, 73] width 139 height 26
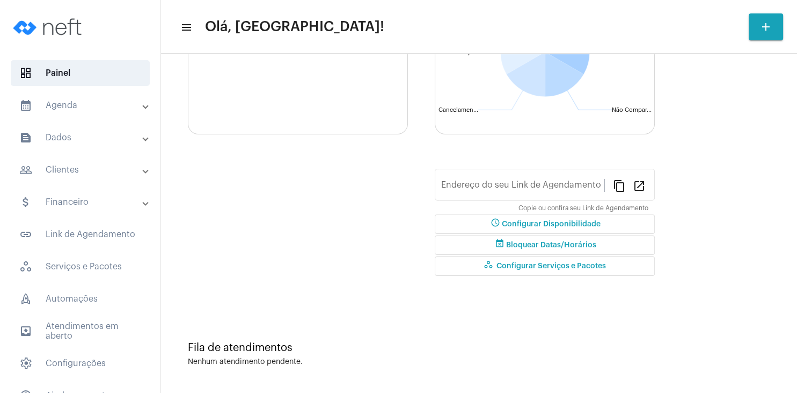
type input "[URL][DOMAIN_NAME][PERSON_NAME]"
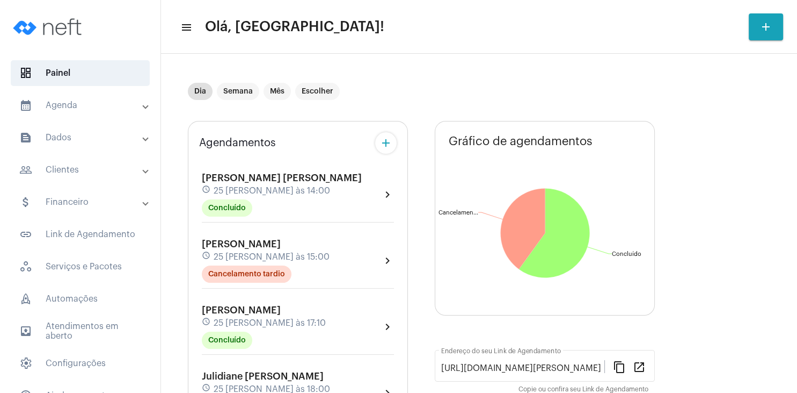
click at [76, 165] on mat-panel-title "people_outline Clientes" at bounding box center [81, 169] width 124 height 13
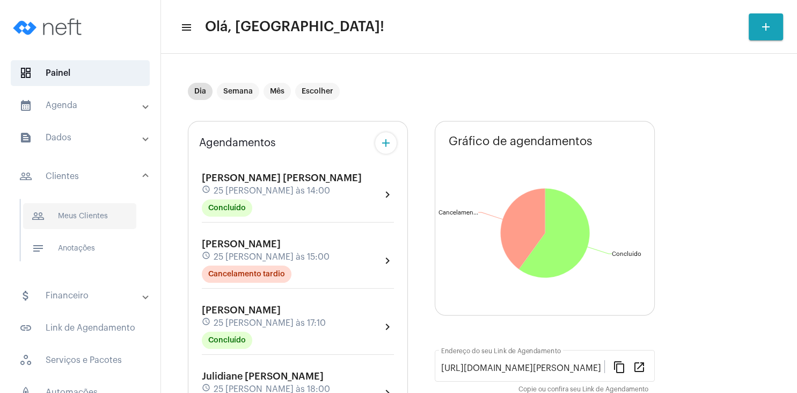
click at [87, 213] on span "people_outline Meus Clientes" at bounding box center [79, 216] width 113 height 26
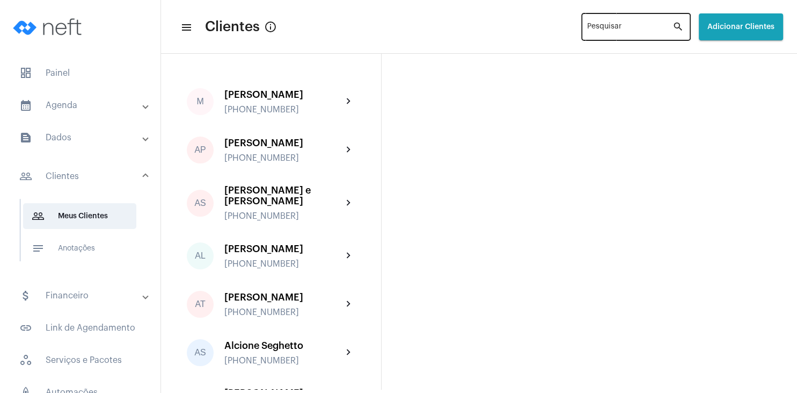
click at [598, 28] on input "Pesquisar" at bounding box center [629, 29] width 85 height 9
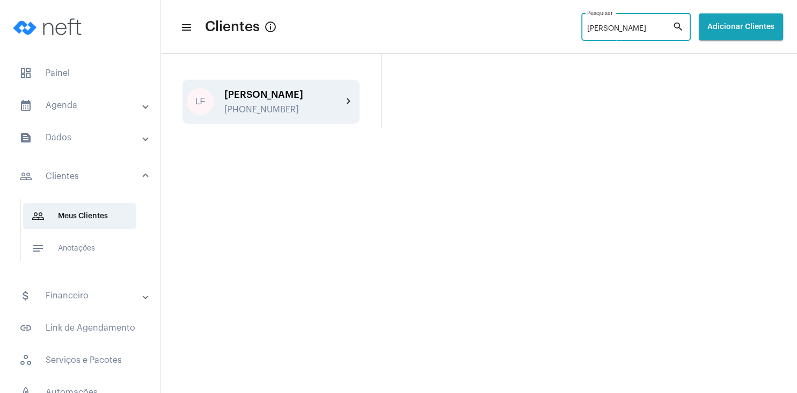
type input "[PERSON_NAME]"
click at [282, 98] on div "[PERSON_NAME]" at bounding box center [283, 94] width 118 height 11
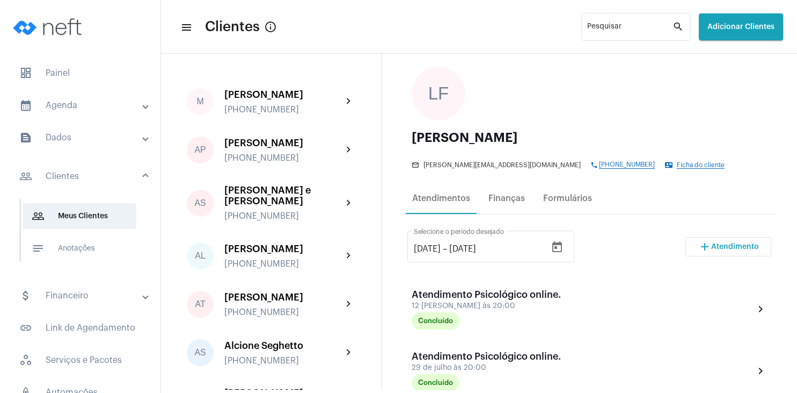
scroll to position [103, 0]
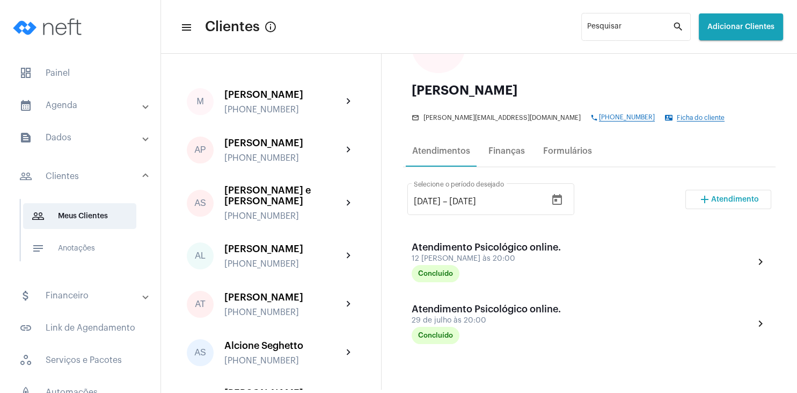
click at [716, 201] on span "Atendimento" at bounding box center [735, 199] width 48 height 8
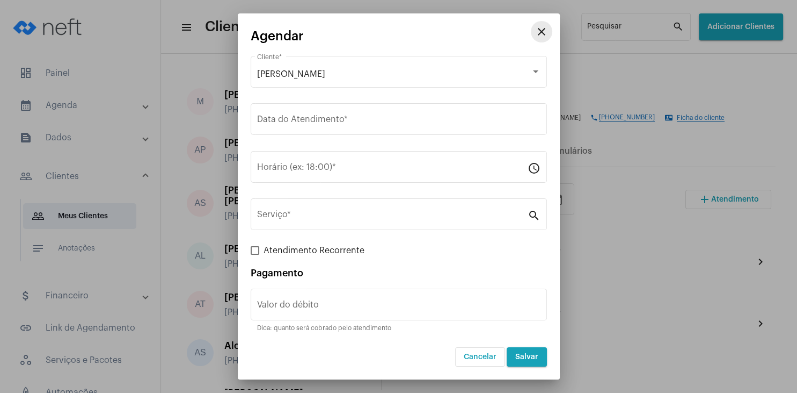
click at [547, 38] on mat-icon "close" at bounding box center [541, 31] width 13 height 13
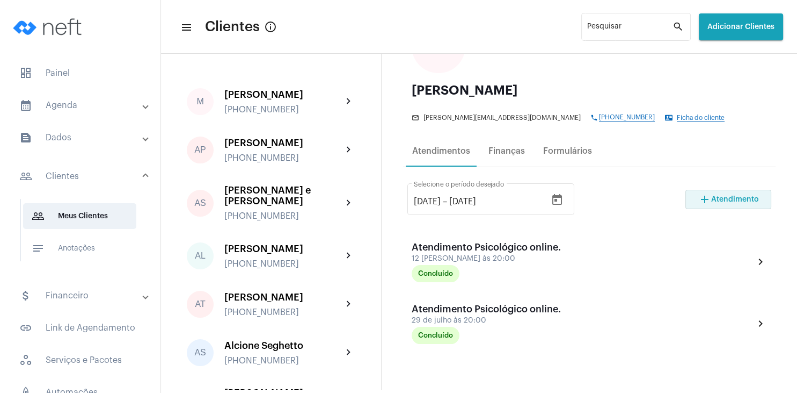
click at [727, 197] on span "Atendimento" at bounding box center [735, 199] width 48 height 8
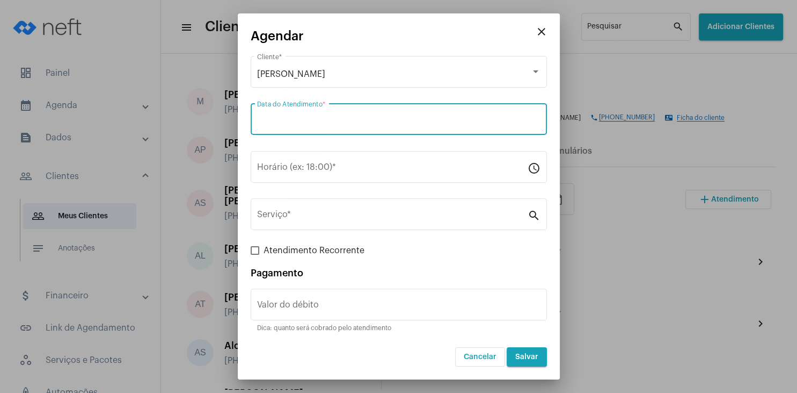
click at [301, 126] on input "Data do Atendimento *" at bounding box center [399, 122] width 284 height 10
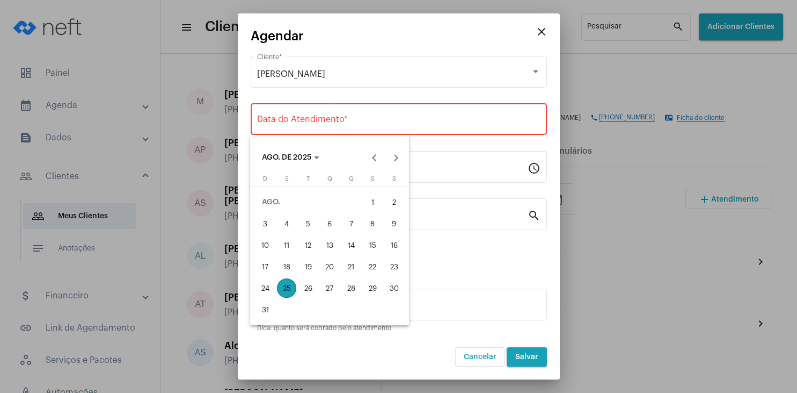
click at [312, 293] on div "26" at bounding box center [308, 287] width 19 height 19
type input "[DATE]"
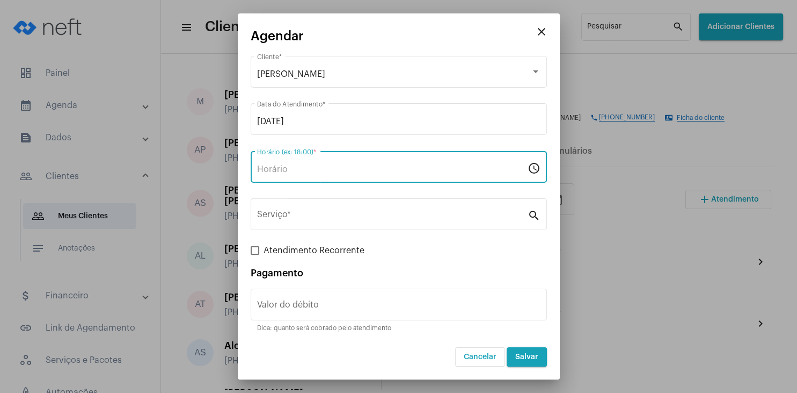
click at [309, 172] on input "Horário (ex: 18:00) *" at bounding box center [392, 169] width 271 height 10
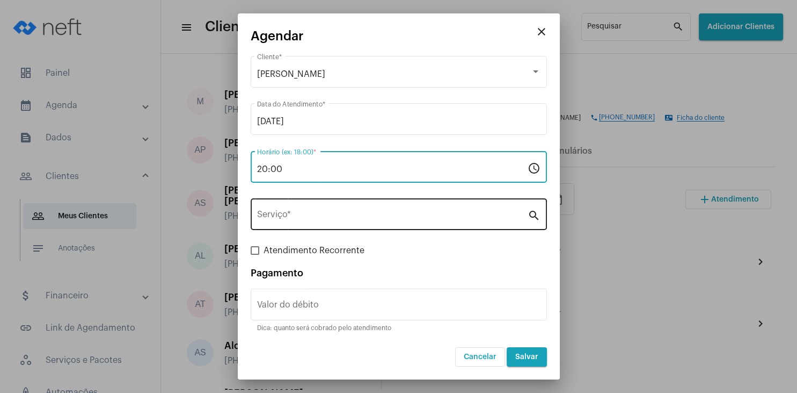
type input "20:00"
click at [310, 224] on div "Serviço *" at bounding box center [392, 213] width 271 height 34
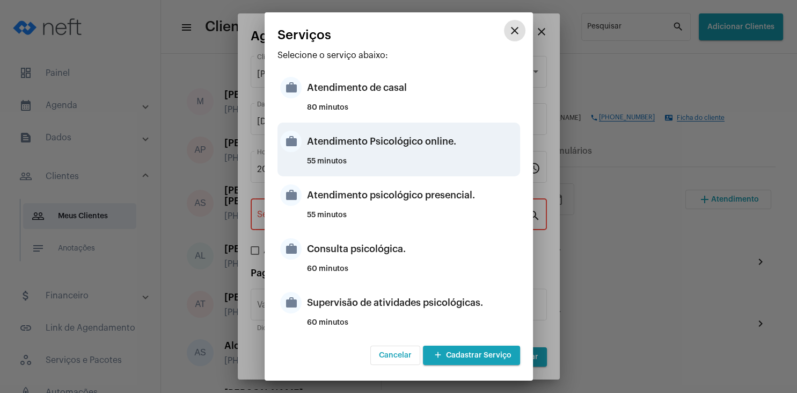
click at [420, 153] on div "Atendimento Psicológico online." at bounding box center [412, 141] width 210 height 32
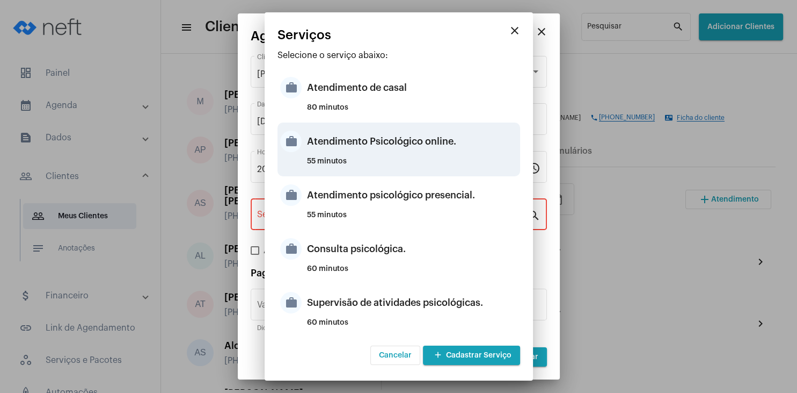
type input "Atendimento Psicológico online."
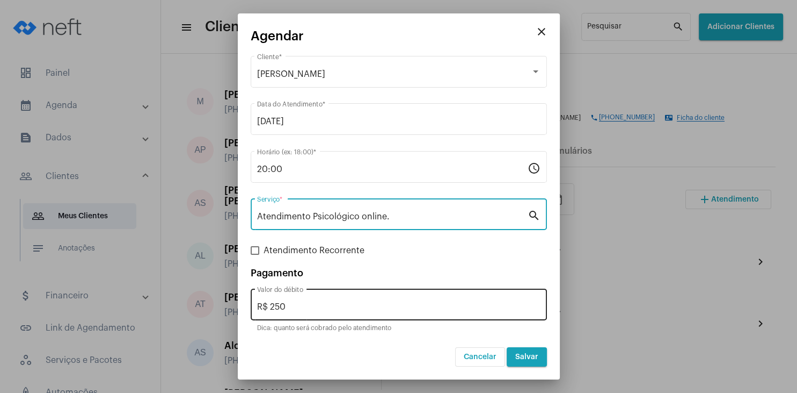
click at [321, 309] on input "R$ 250" at bounding box center [399, 307] width 284 height 10
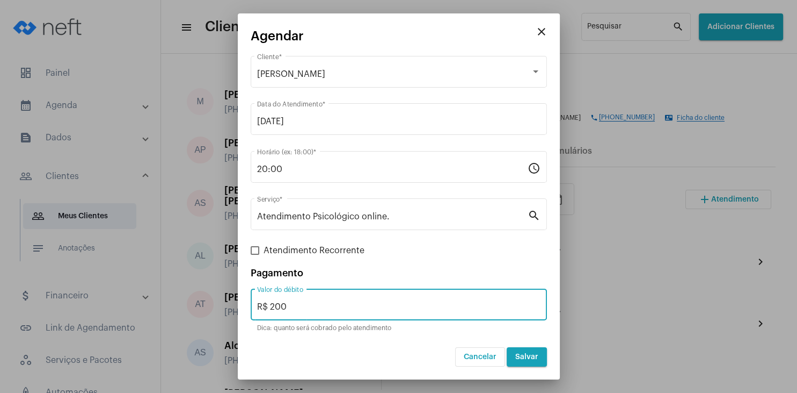
type input "R$ 200"
click at [523, 357] on span "Salvar" at bounding box center [526, 357] width 23 height 8
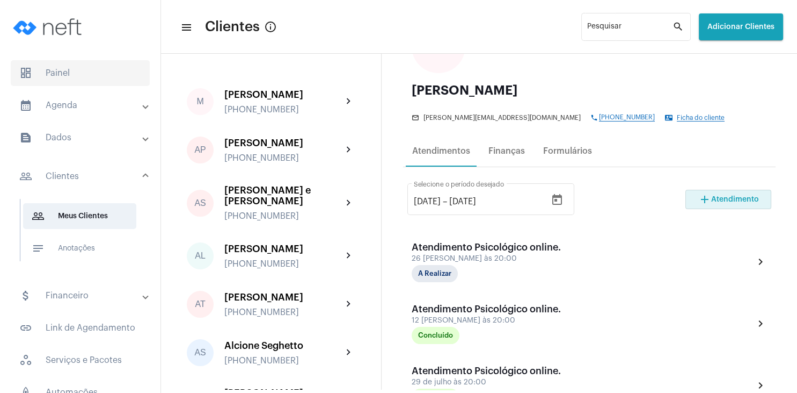
click at [75, 81] on span "dashboard Painel" at bounding box center [80, 73] width 139 height 26
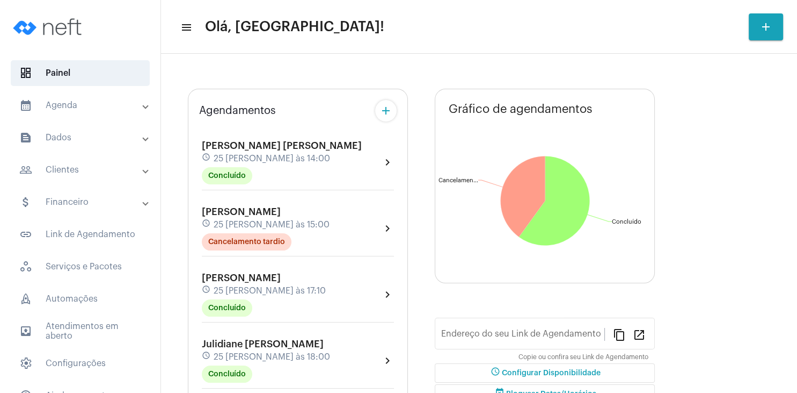
type input "[URL][DOMAIN_NAME][PERSON_NAME]"
